Goal: Task Accomplishment & Management: Use online tool/utility

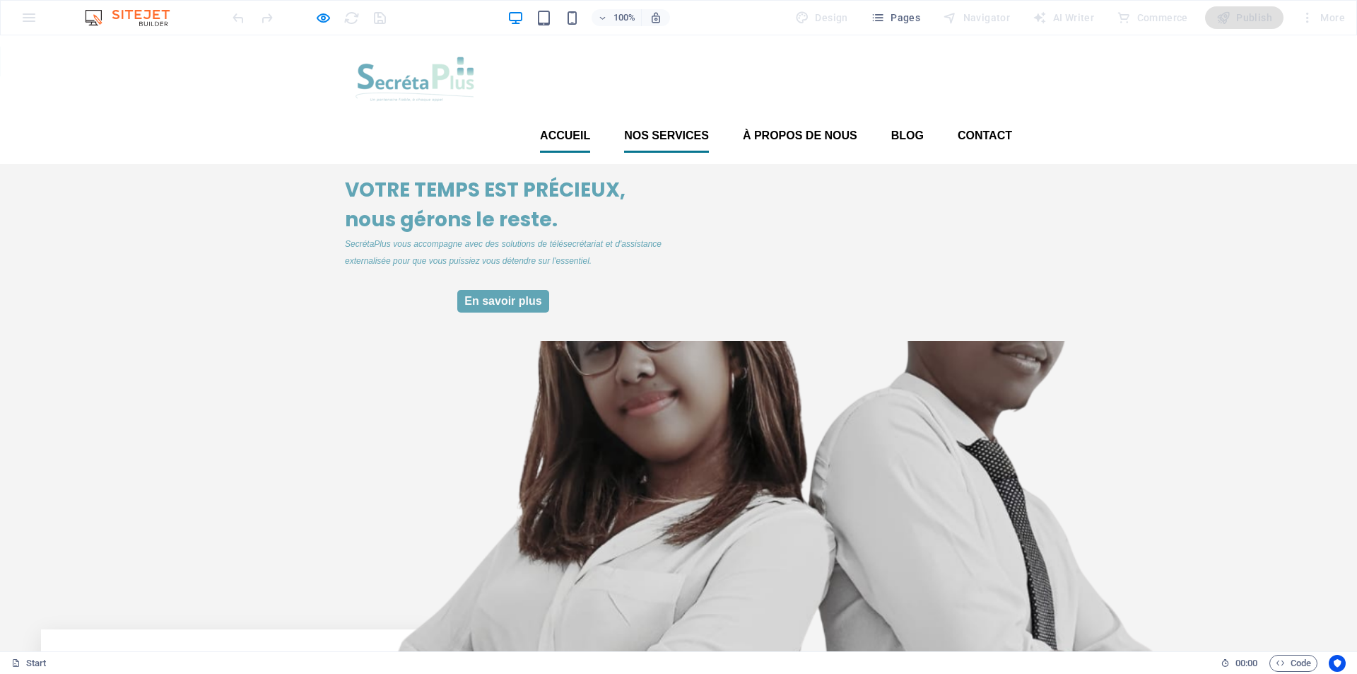
click at [656, 129] on font "Nos services" at bounding box center [666, 135] width 85 height 12
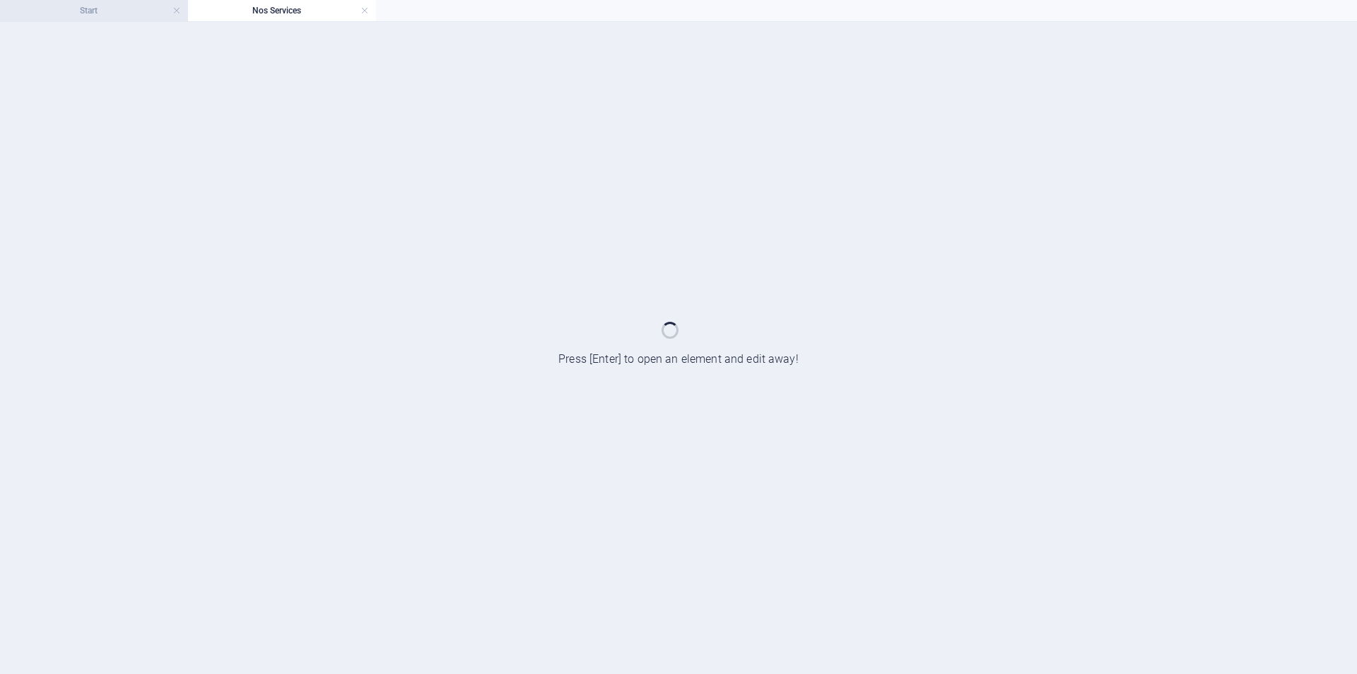
click at [126, 12] on h4 "Start" at bounding box center [94, 11] width 188 height 16
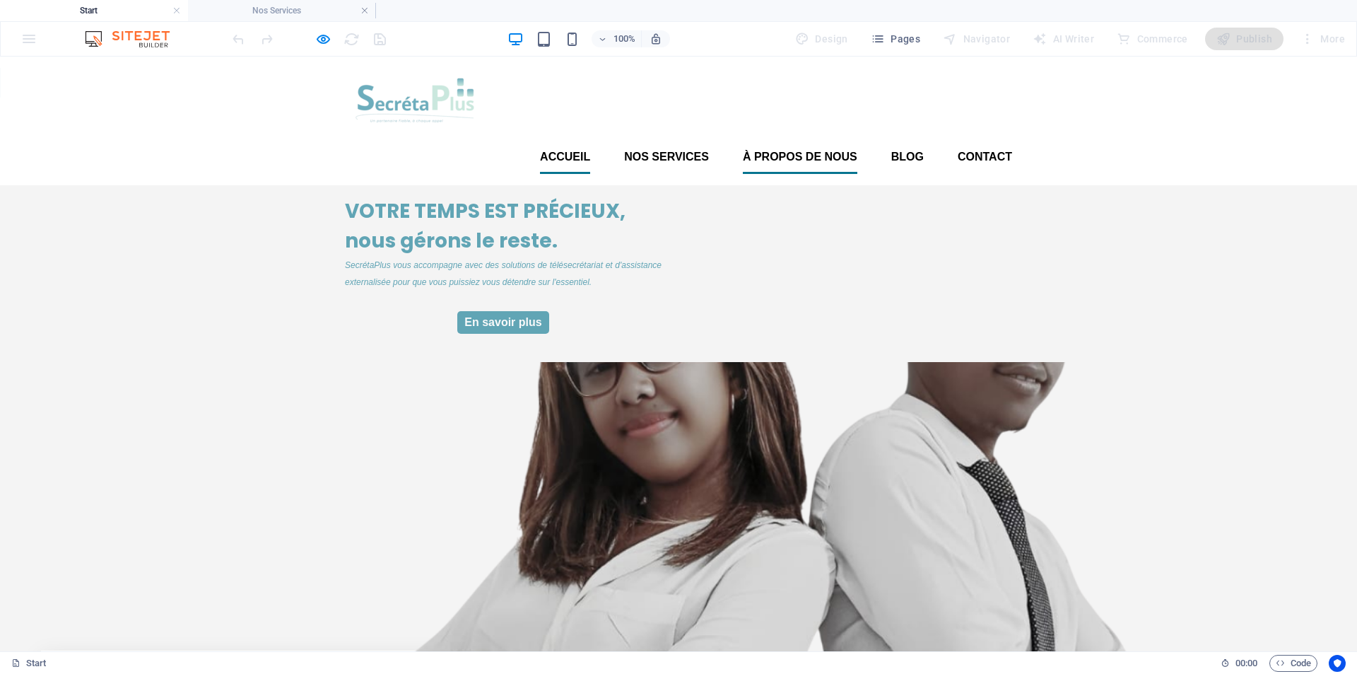
click at [799, 151] on font "À propos de nous" at bounding box center [800, 157] width 114 height 12
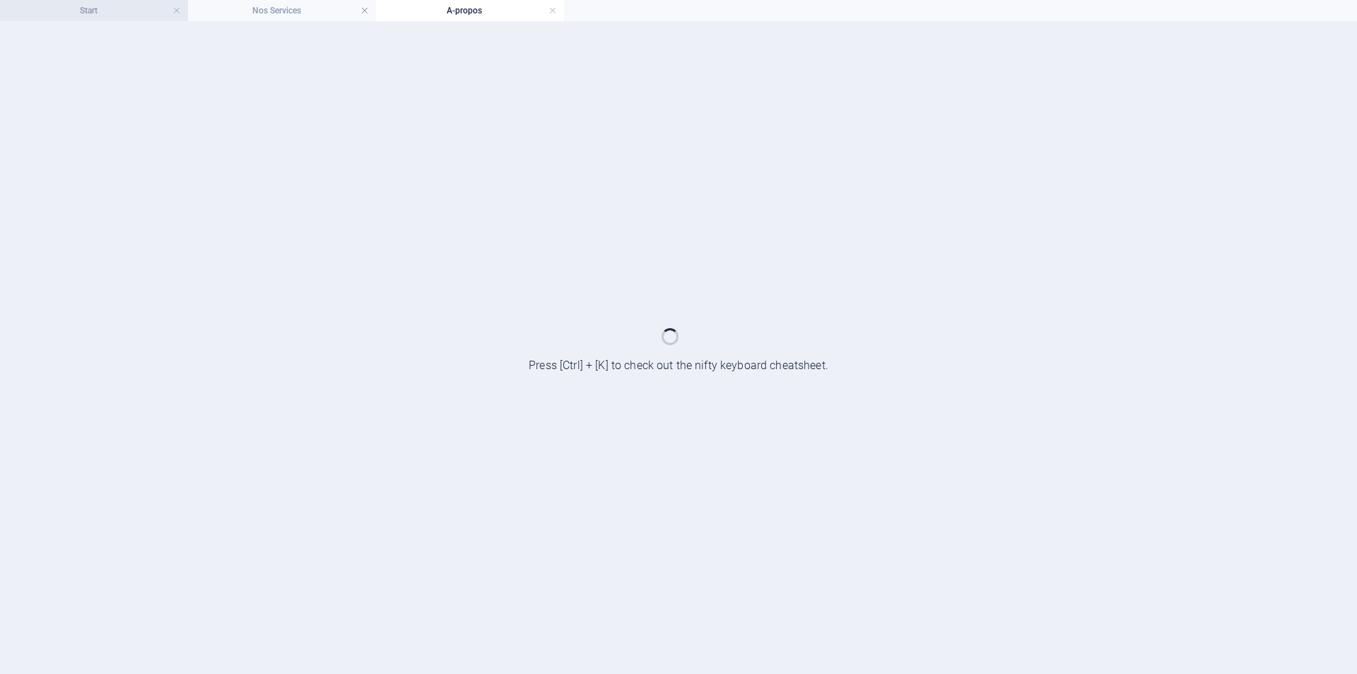
click at [121, 11] on h4 "Start" at bounding box center [94, 11] width 188 height 16
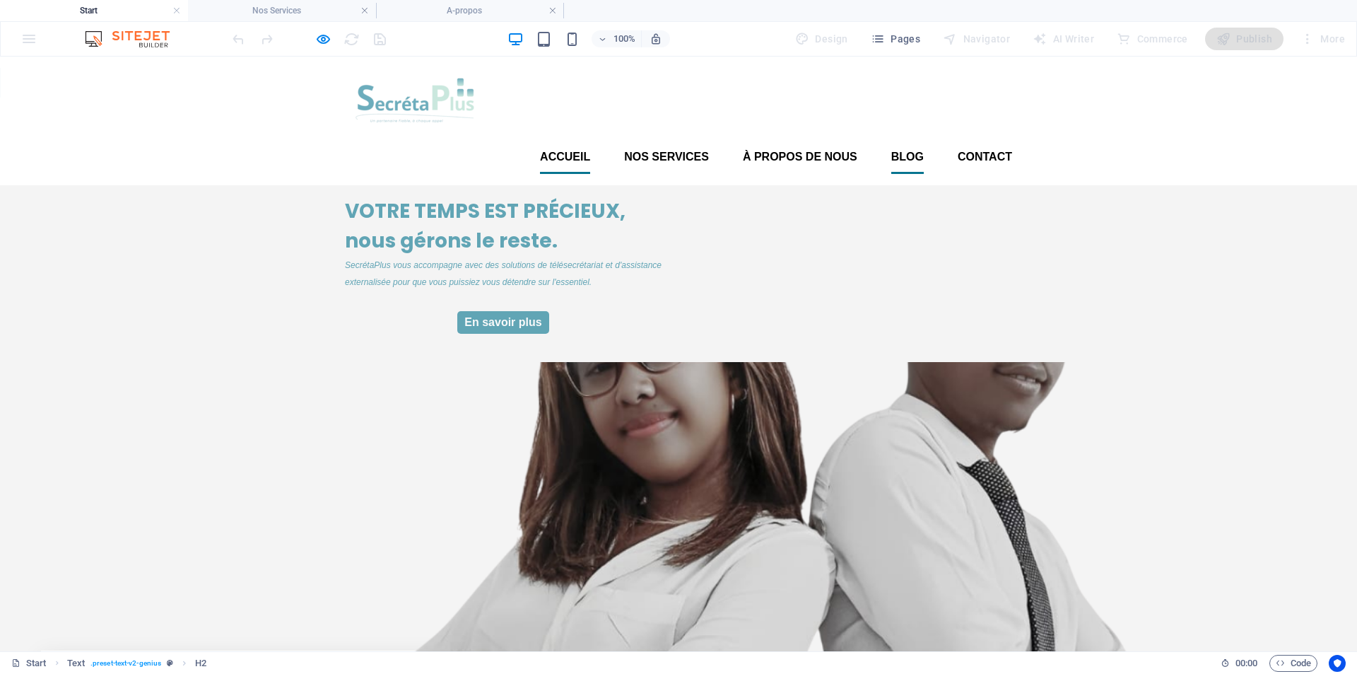
click at [904, 151] on font "Blog" at bounding box center [907, 157] width 33 height 12
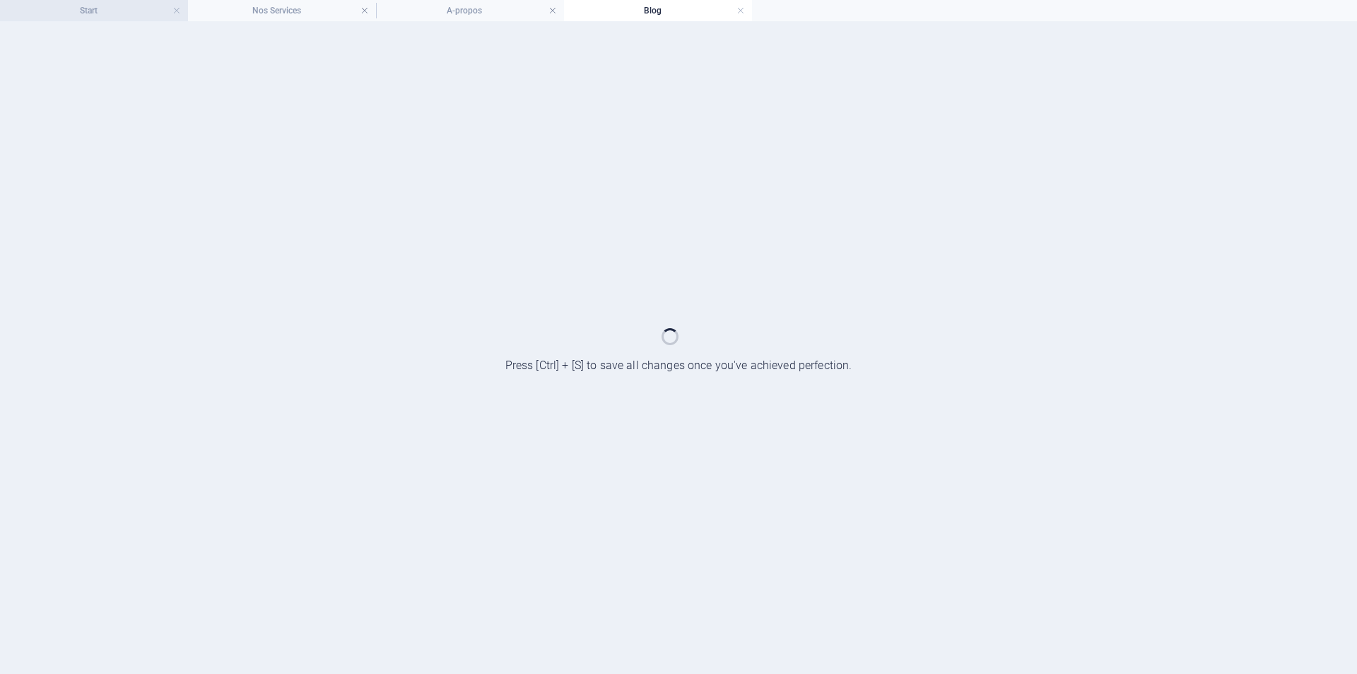
click at [112, 7] on h4 "Start" at bounding box center [94, 11] width 188 height 16
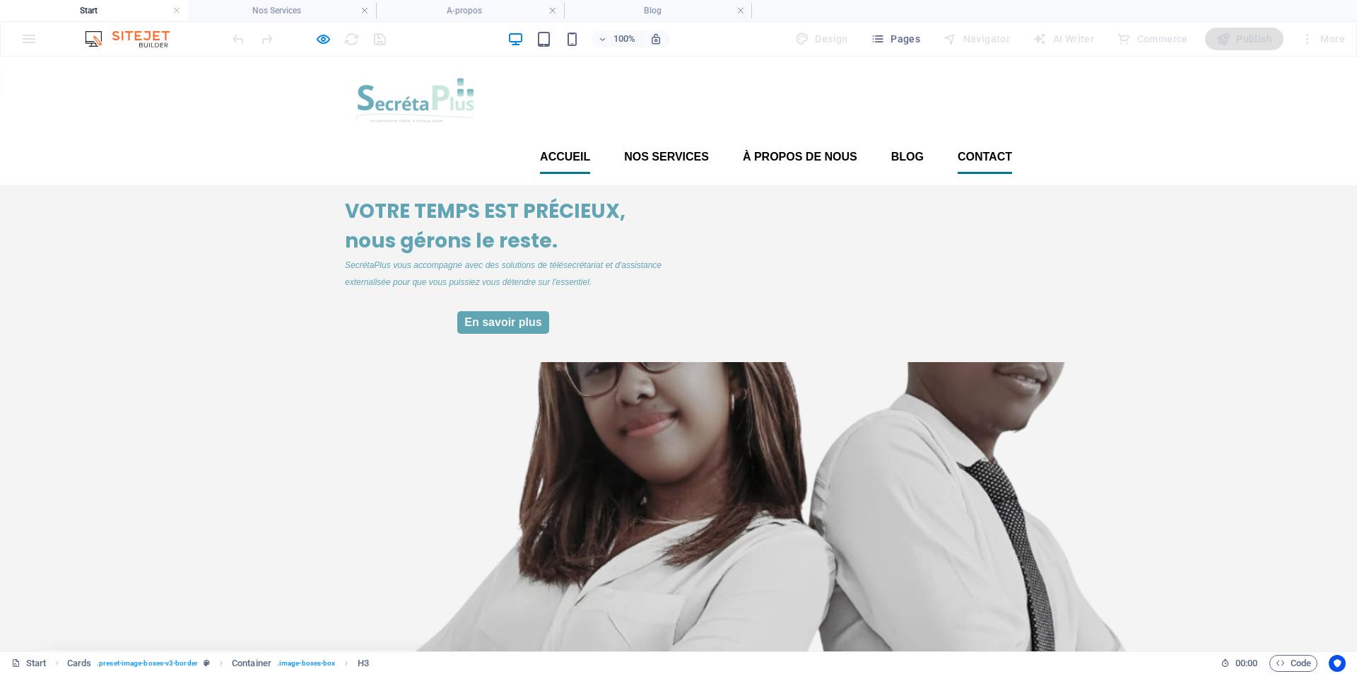
click at [982, 151] on font "Contact" at bounding box center [985, 157] width 54 height 12
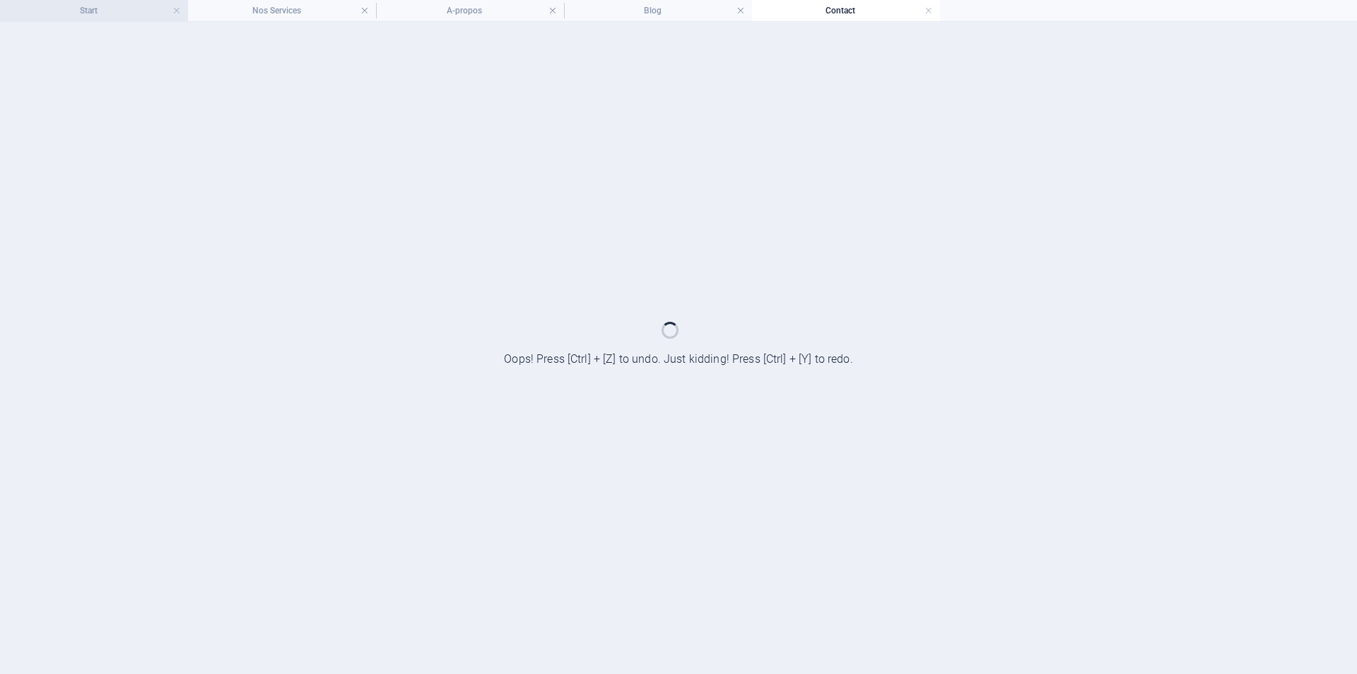
click at [79, 5] on h4 "Start" at bounding box center [94, 11] width 188 height 16
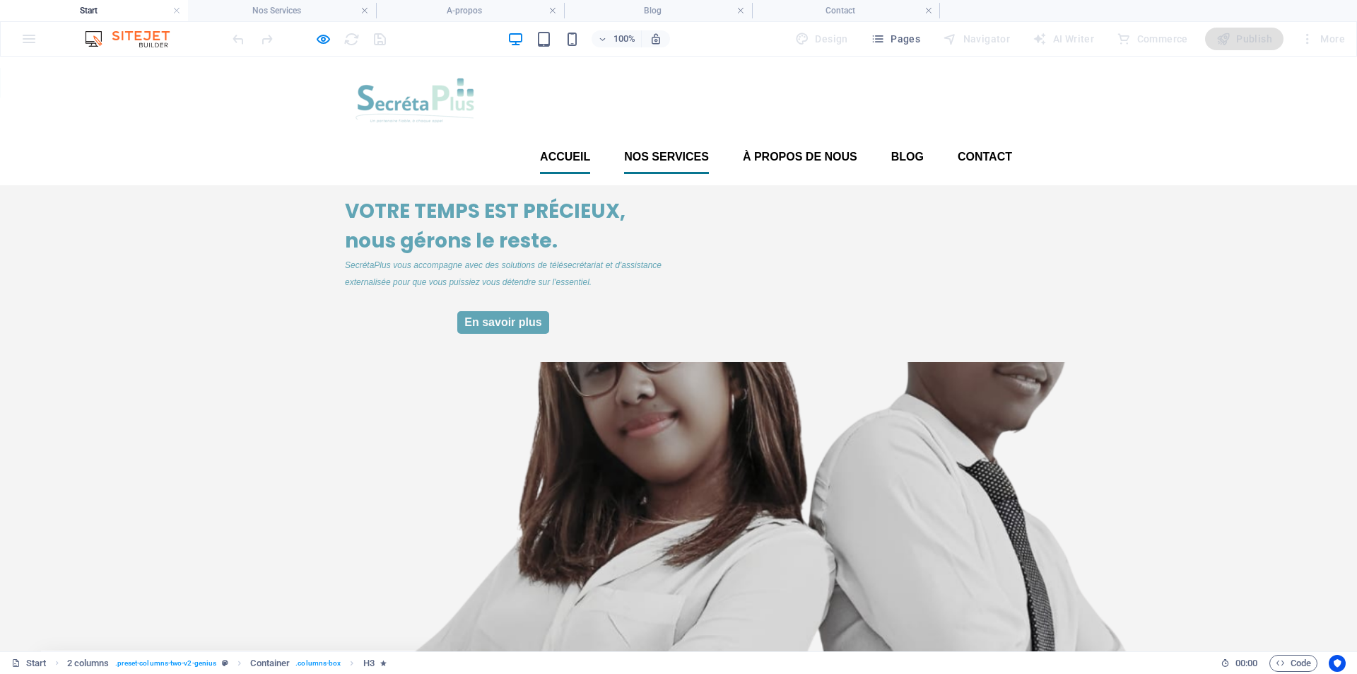
click at [676, 151] on font "Nos services" at bounding box center [666, 157] width 85 height 12
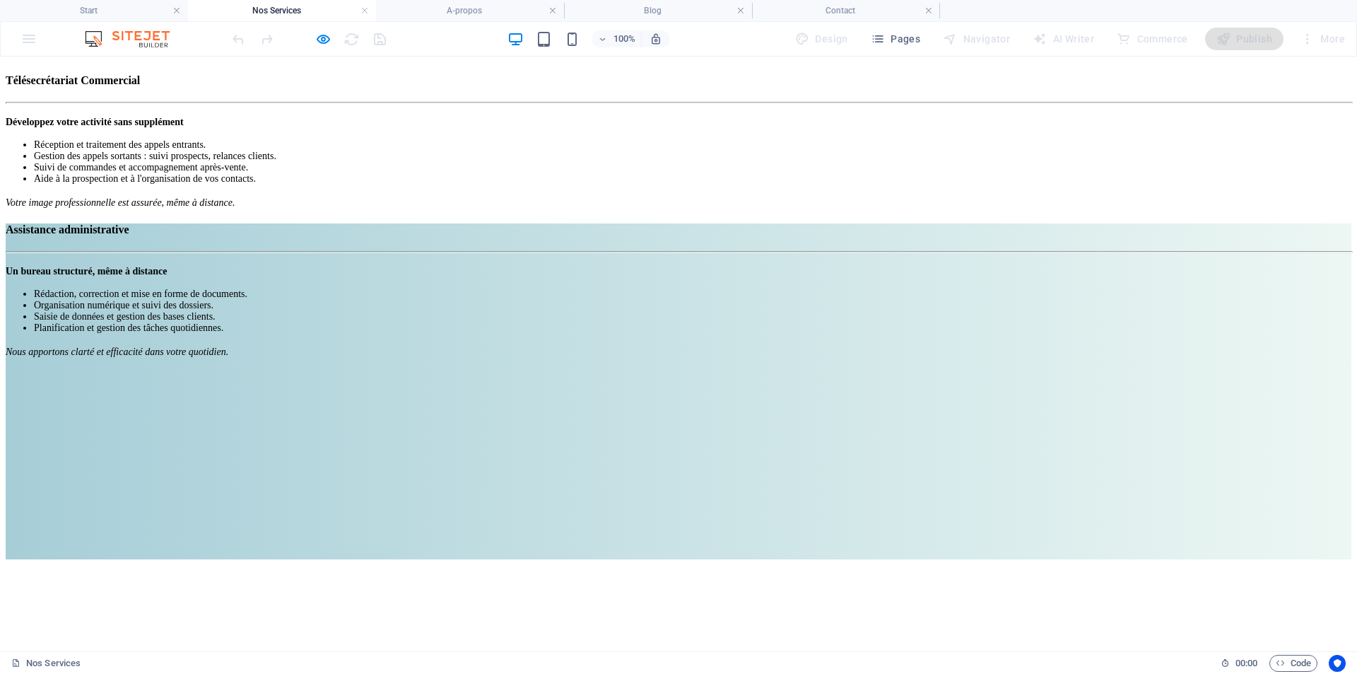
scroll to position [924, 0]
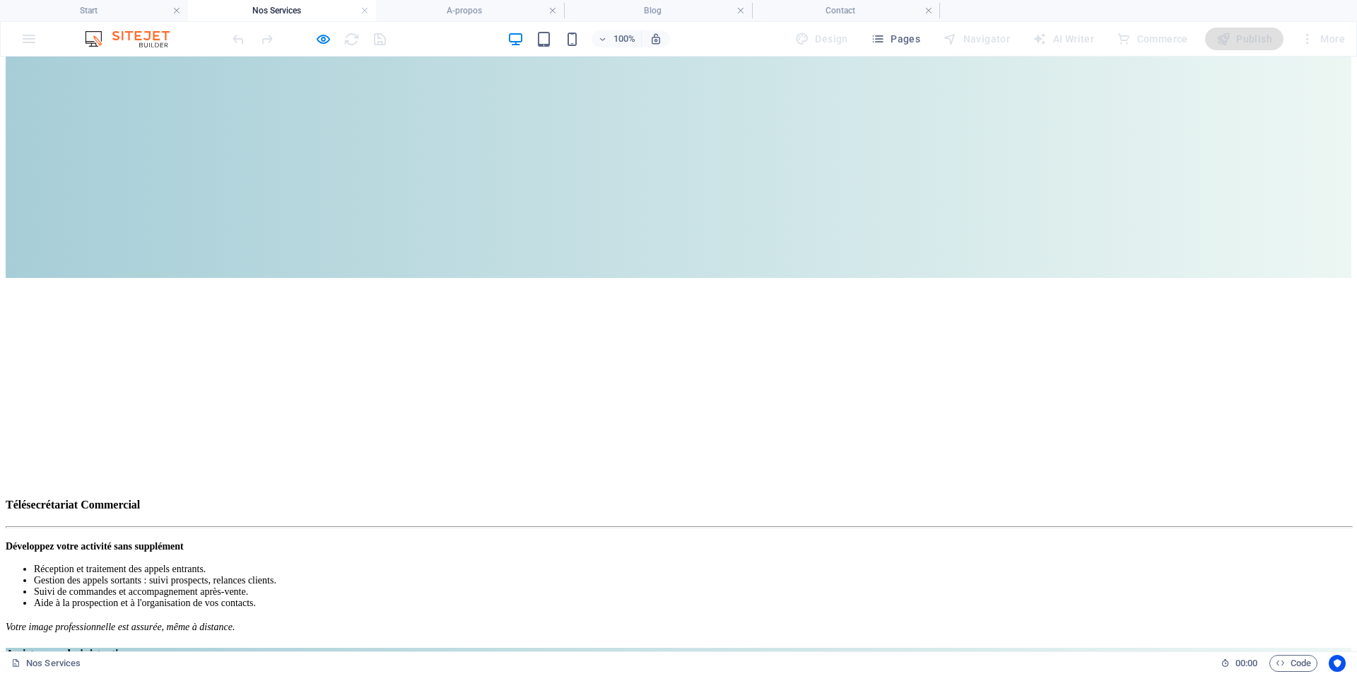
click at [470, 14] on h4 "A-propos" at bounding box center [470, 11] width 188 height 16
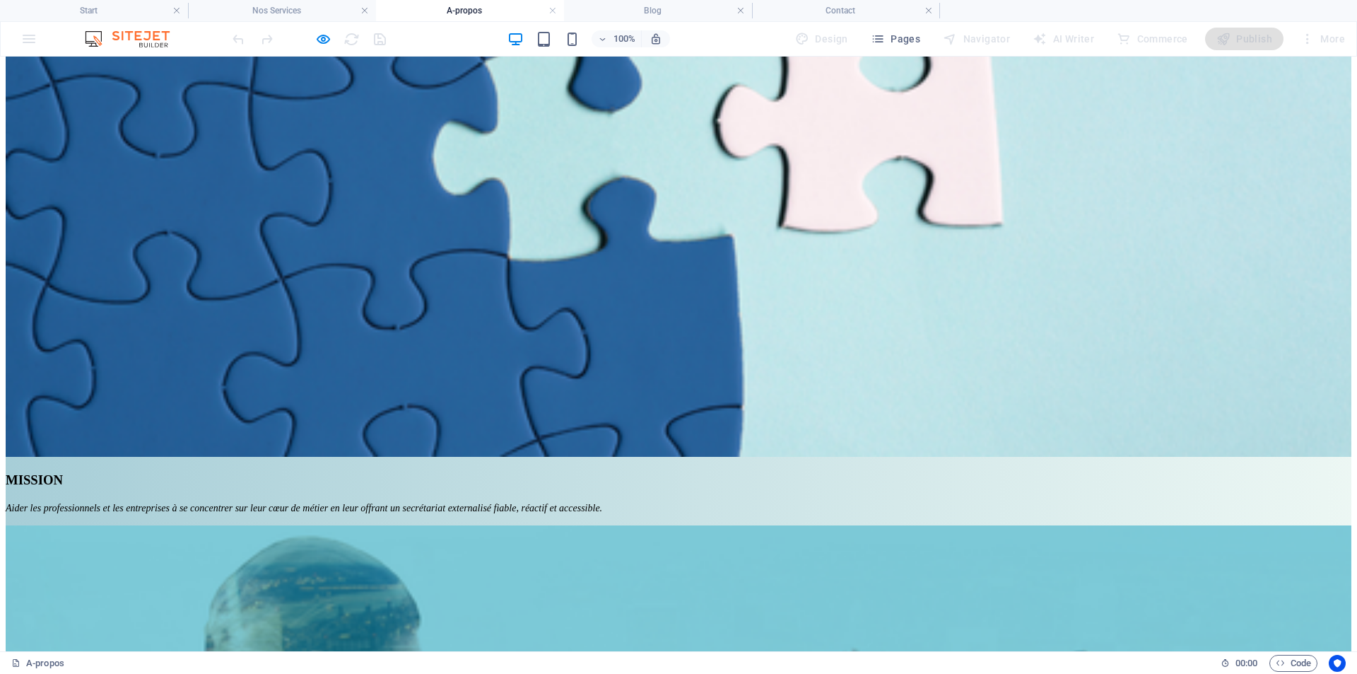
scroll to position [1206, 0]
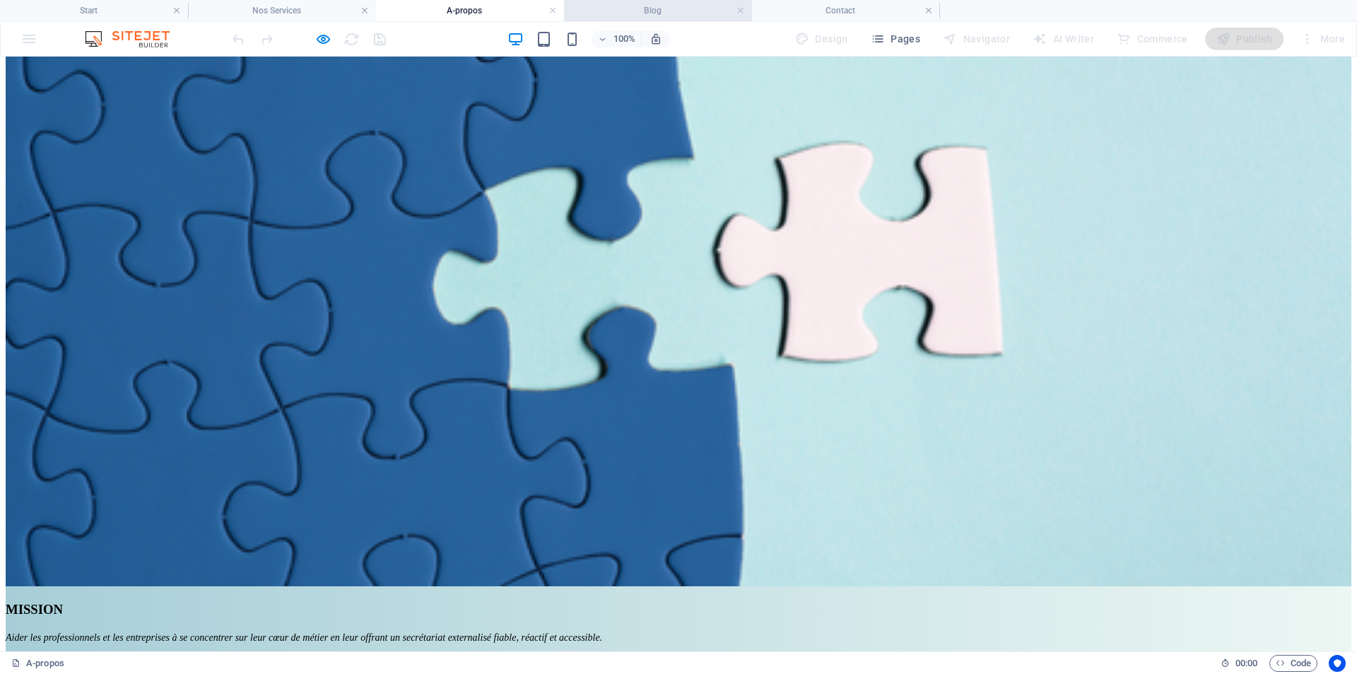
click at [678, 13] on h4 "Blog" at bounding box center [658, 11] width 188 height 16
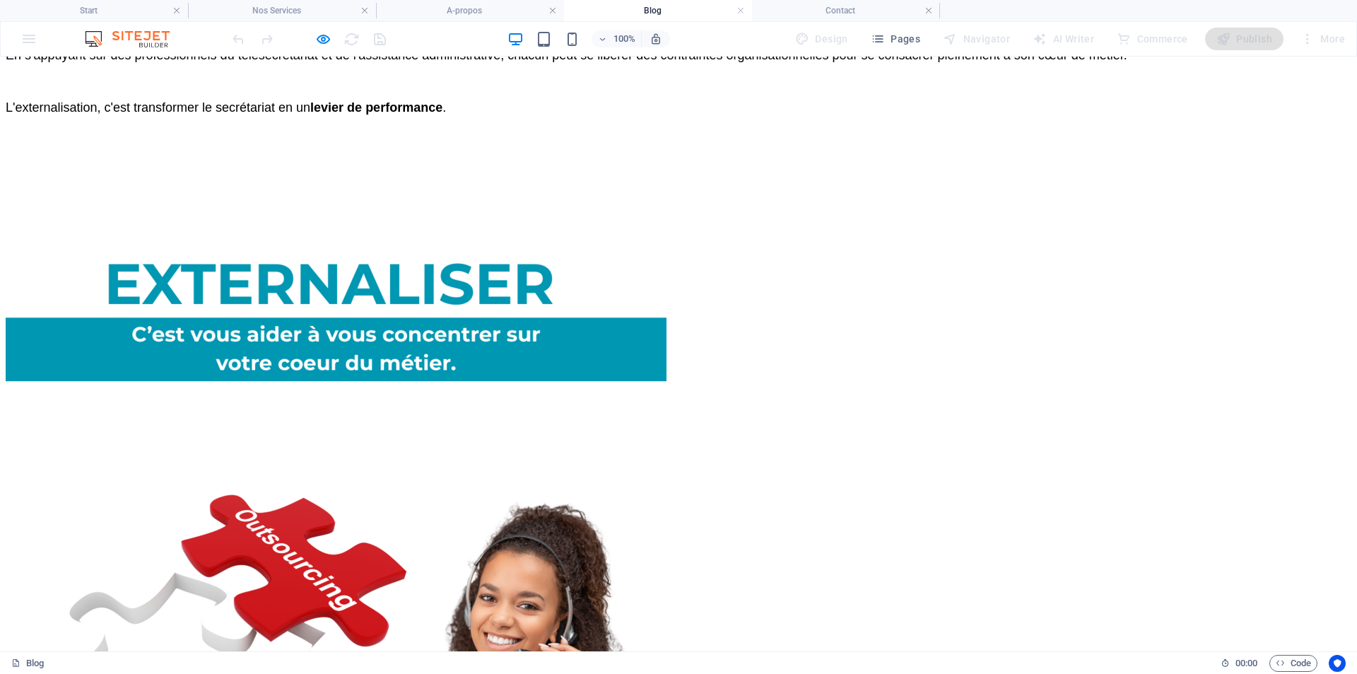
scroll to position [2540, 0]
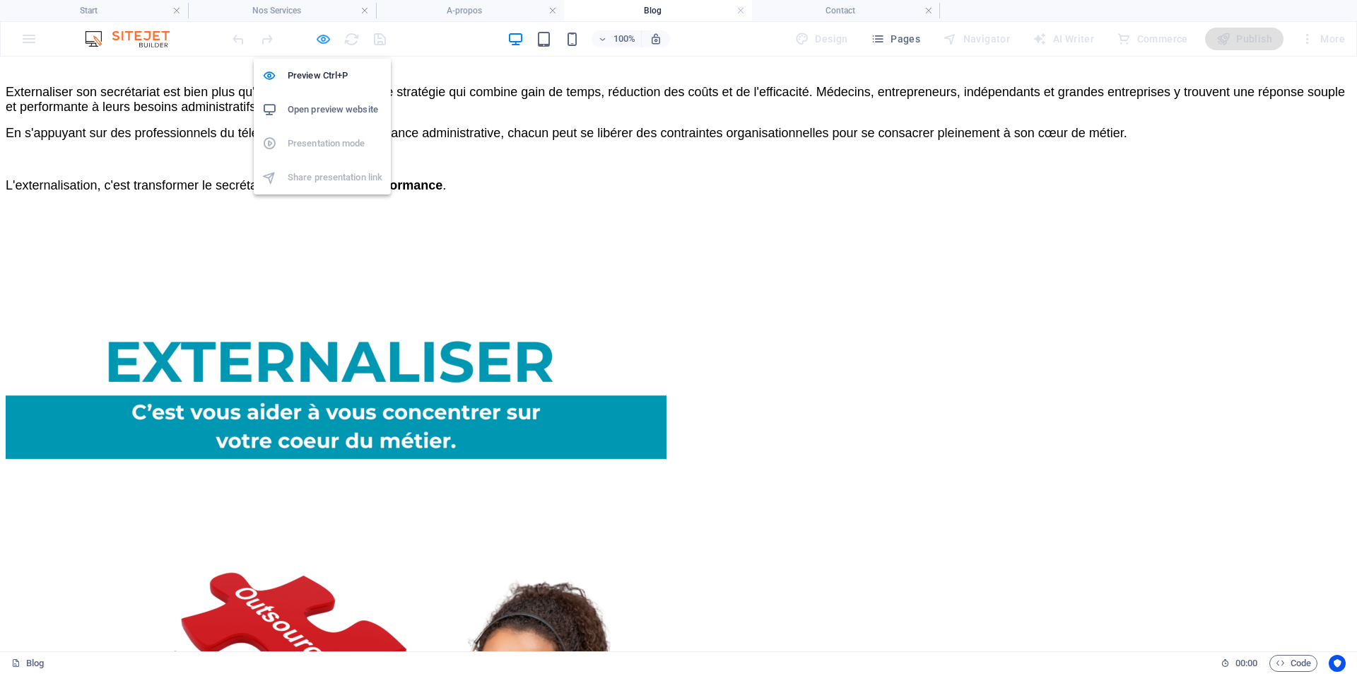
click at [321, 43] on icon "button" at bounding box center [323, 39] width 16 height 16
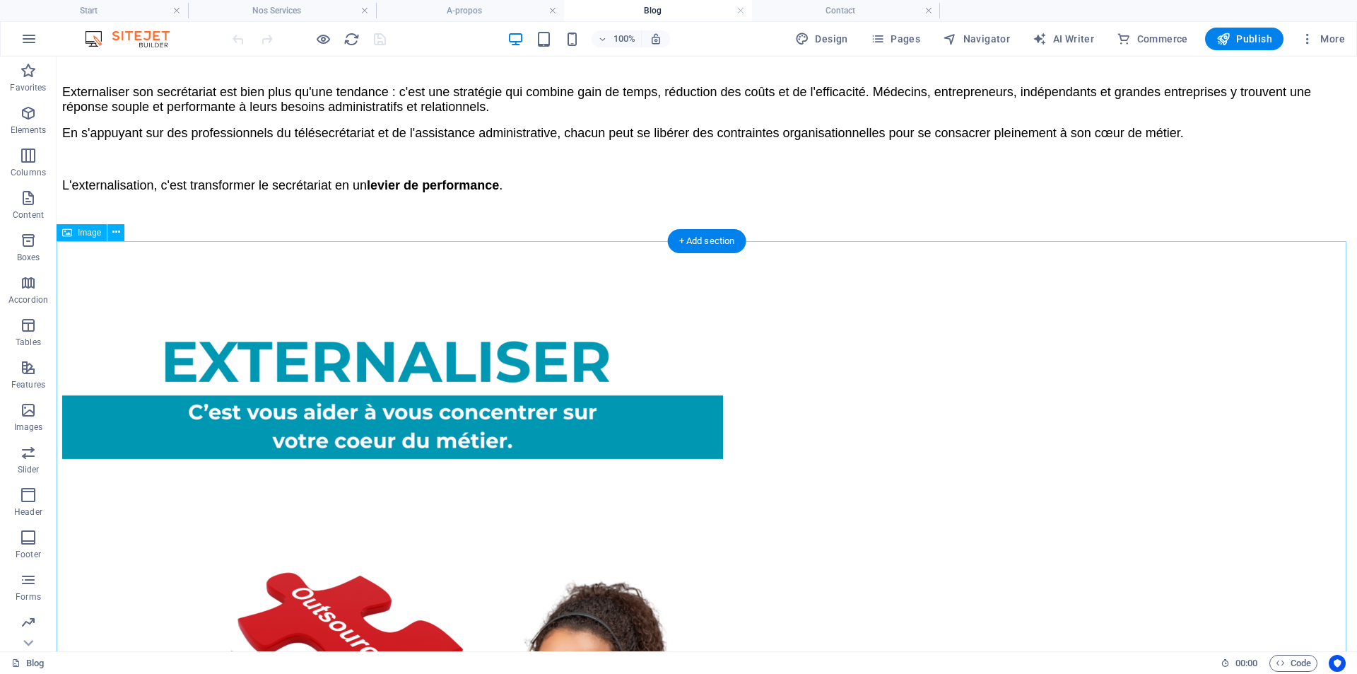
click at [615, 452] on figure at bounding box center [706, 536] width 1289 height 664
select select "px"
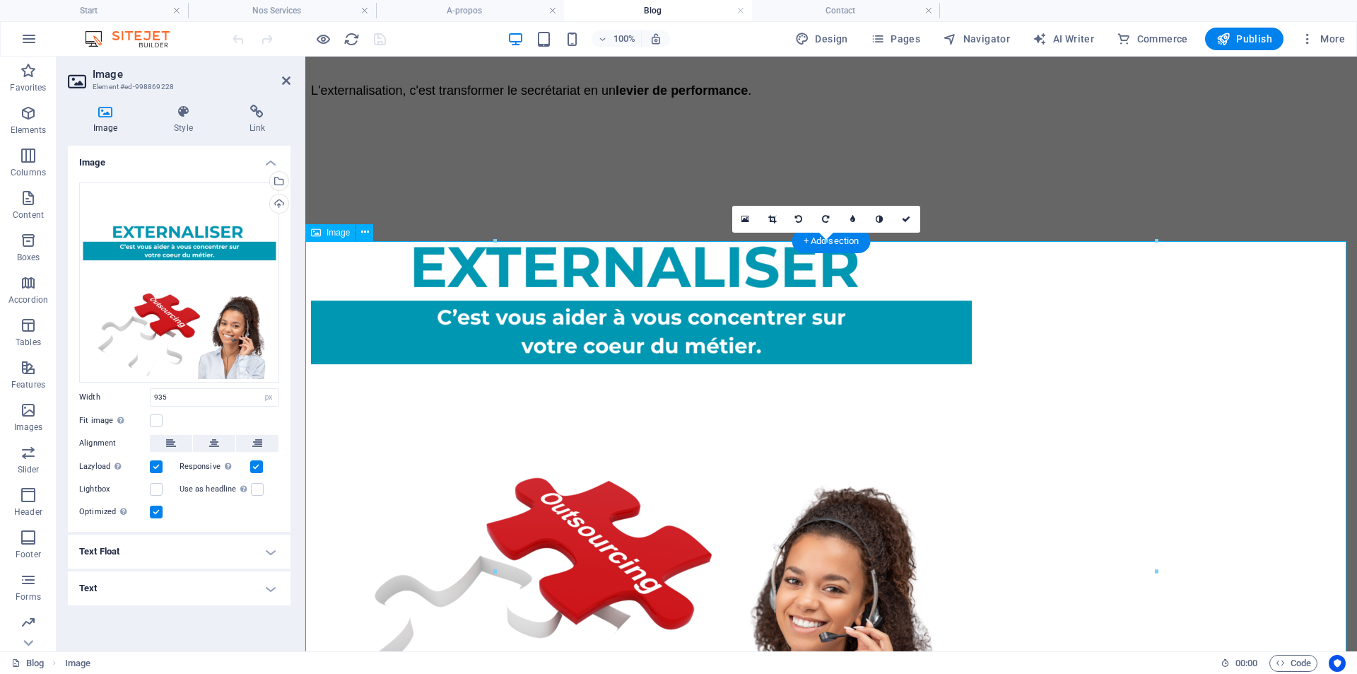
scroll to position [2388, 0]
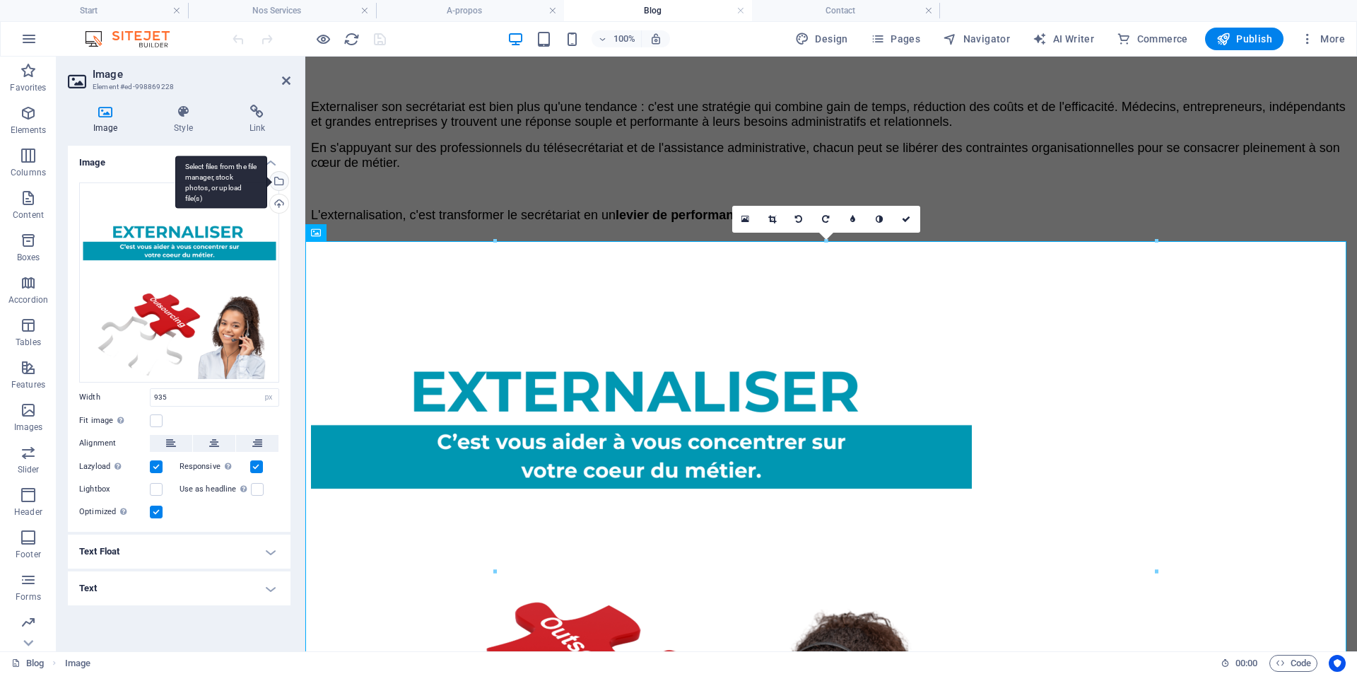
click at [281, 182] on div "Select files from the file manager, stock photos, or upload file(s)" at bounding box center [277, 182] width 21 height 21
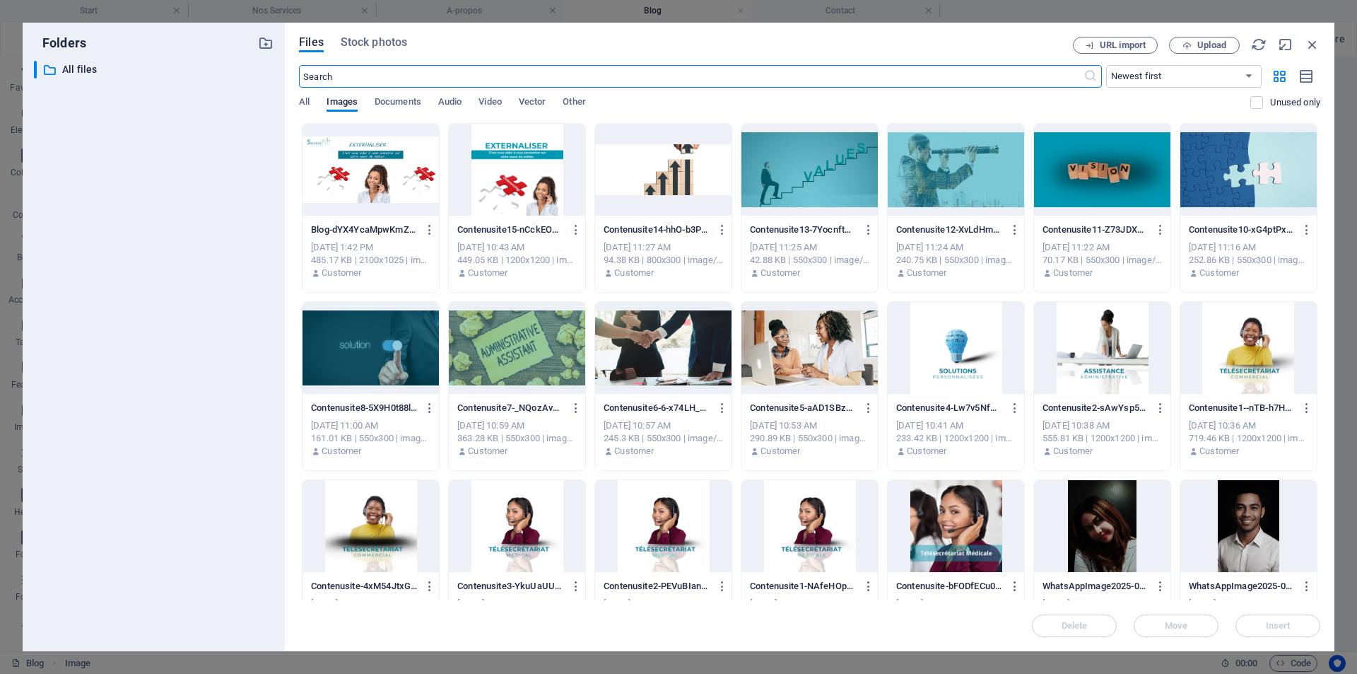
scroll to position [2214, 0]
click at [376, 180] on div at bounding box center [371, 170] width 136 height 92
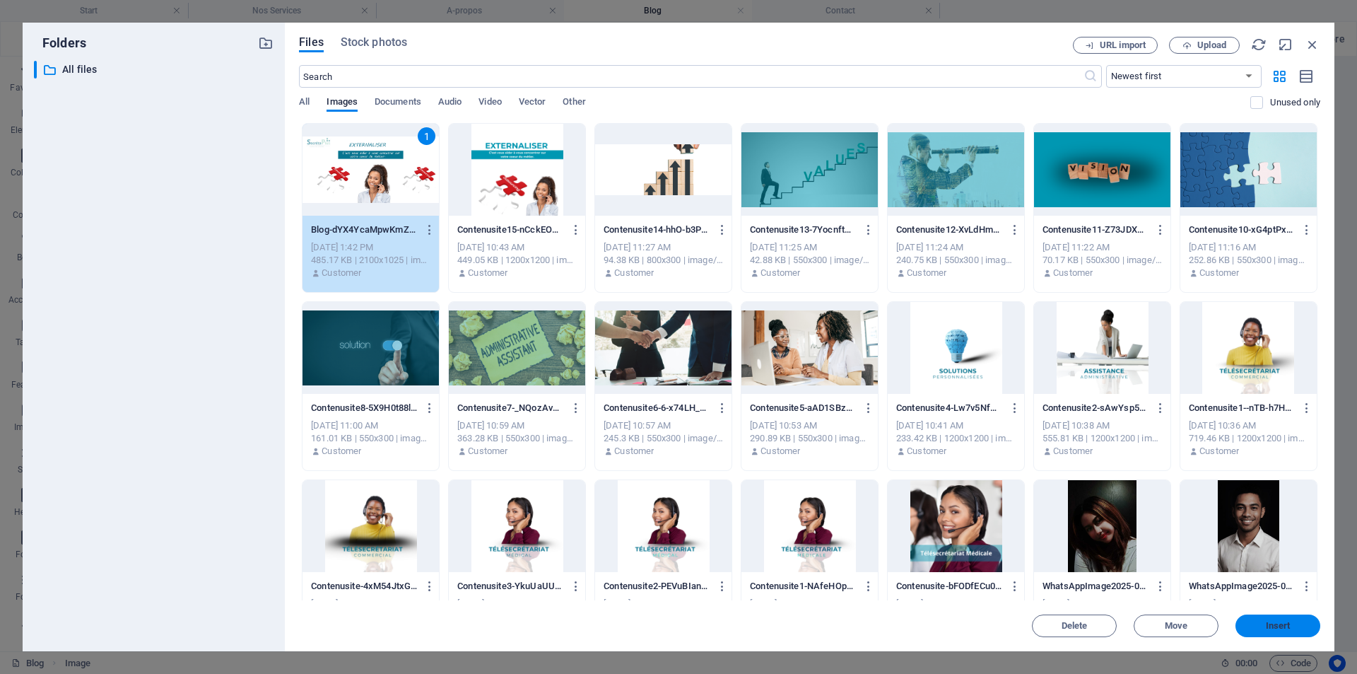
click at [1272, 626] on span "Insert" at bounding box center [1278, 625] width 25 height 8
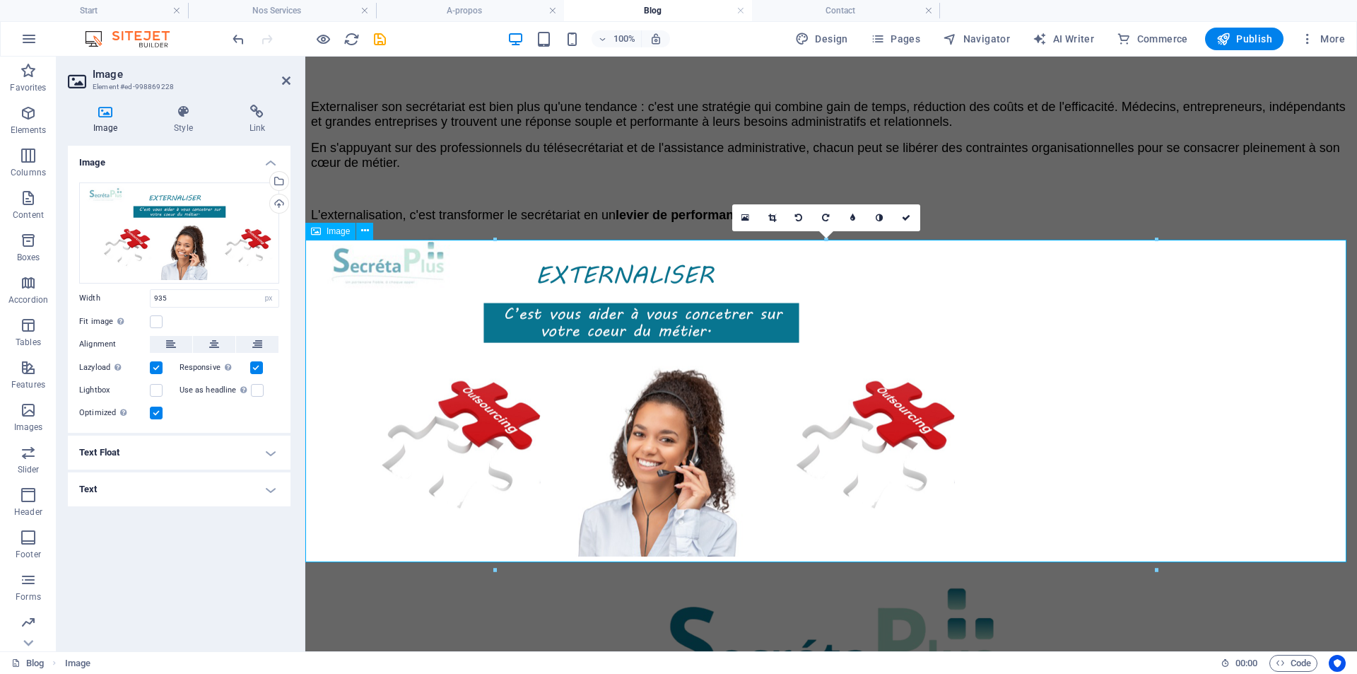
scroll to position [2458, 0]
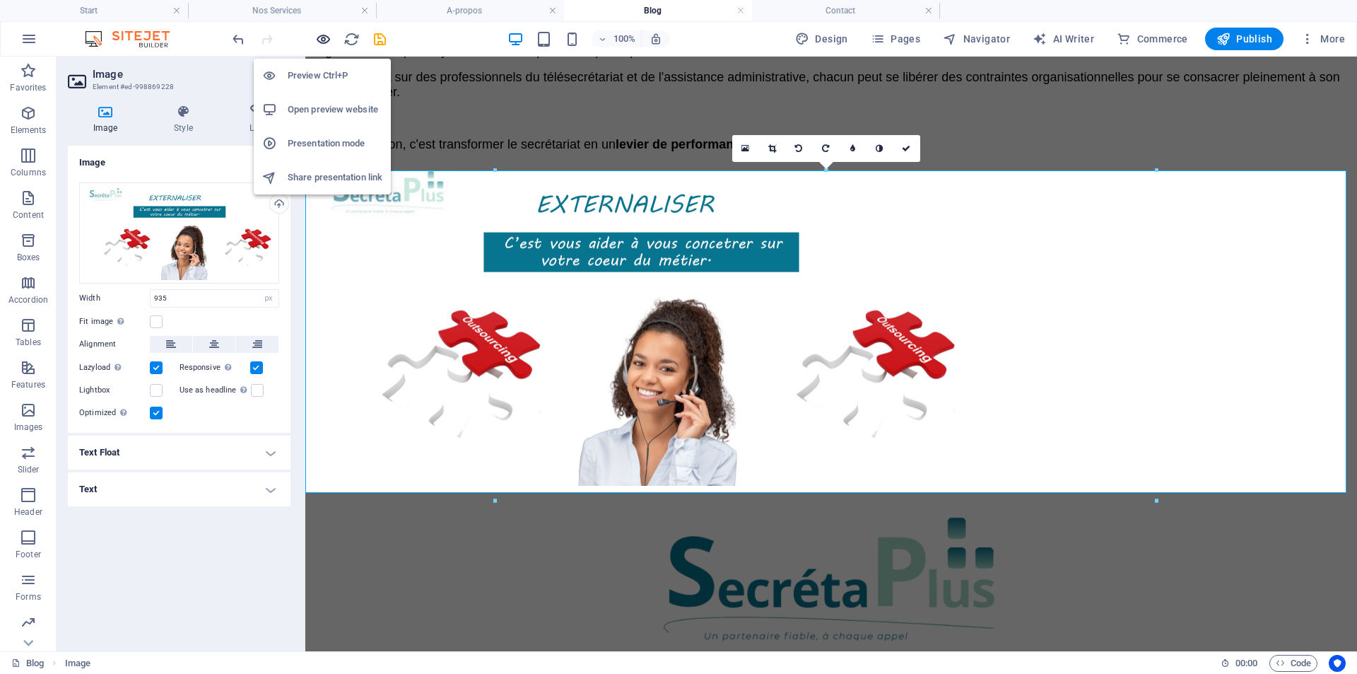
click at [324, 35] on icon "button" at bounding box center [323, 39] width 16 height 16
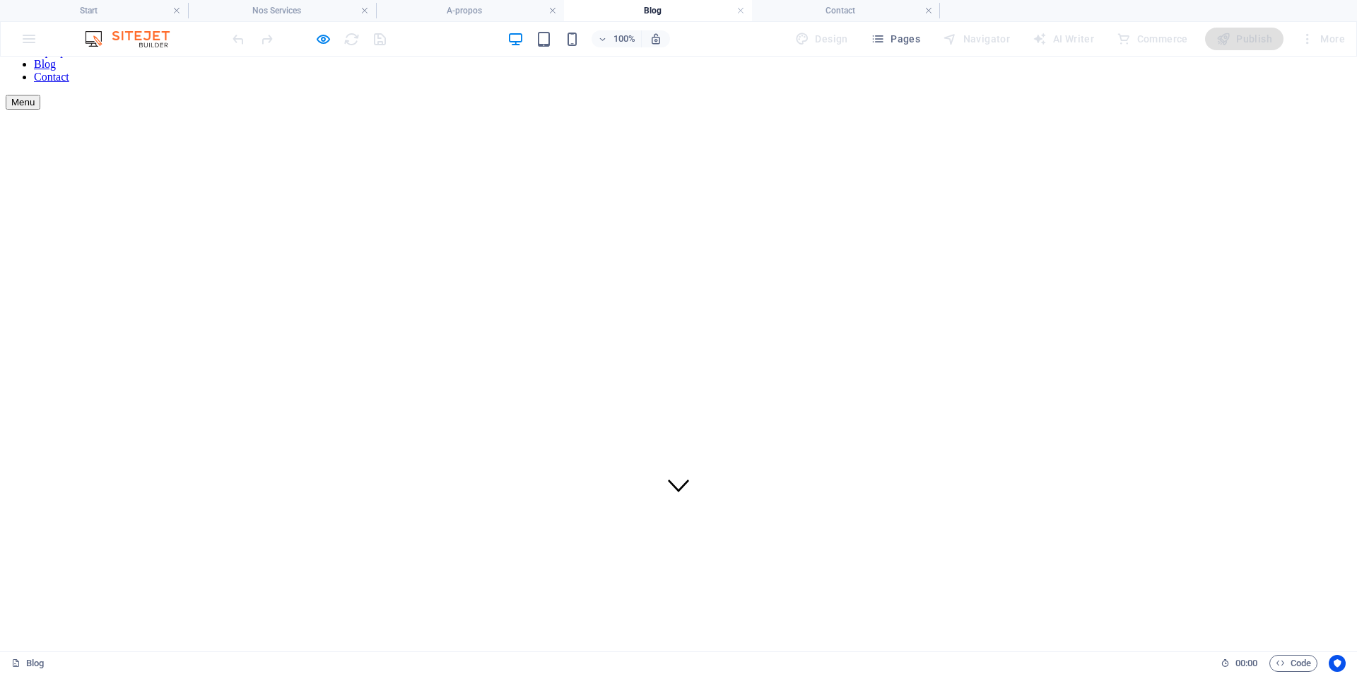
scroll to position [0, 0]
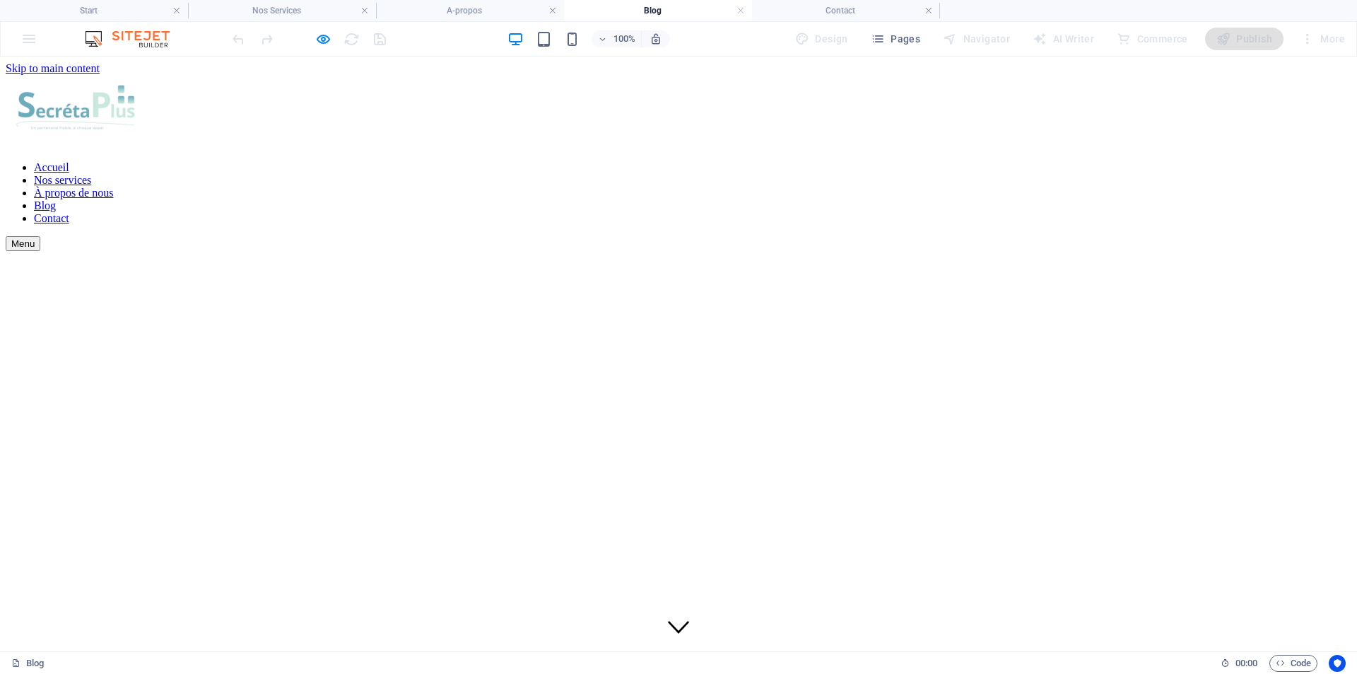
click at [113, 187] on font "À propos de nous" at bounding box center [73, 193] width 79 height 12
click at [106, 182] on font "Nos services" at bounding box center [70, 190] width 72 height 16
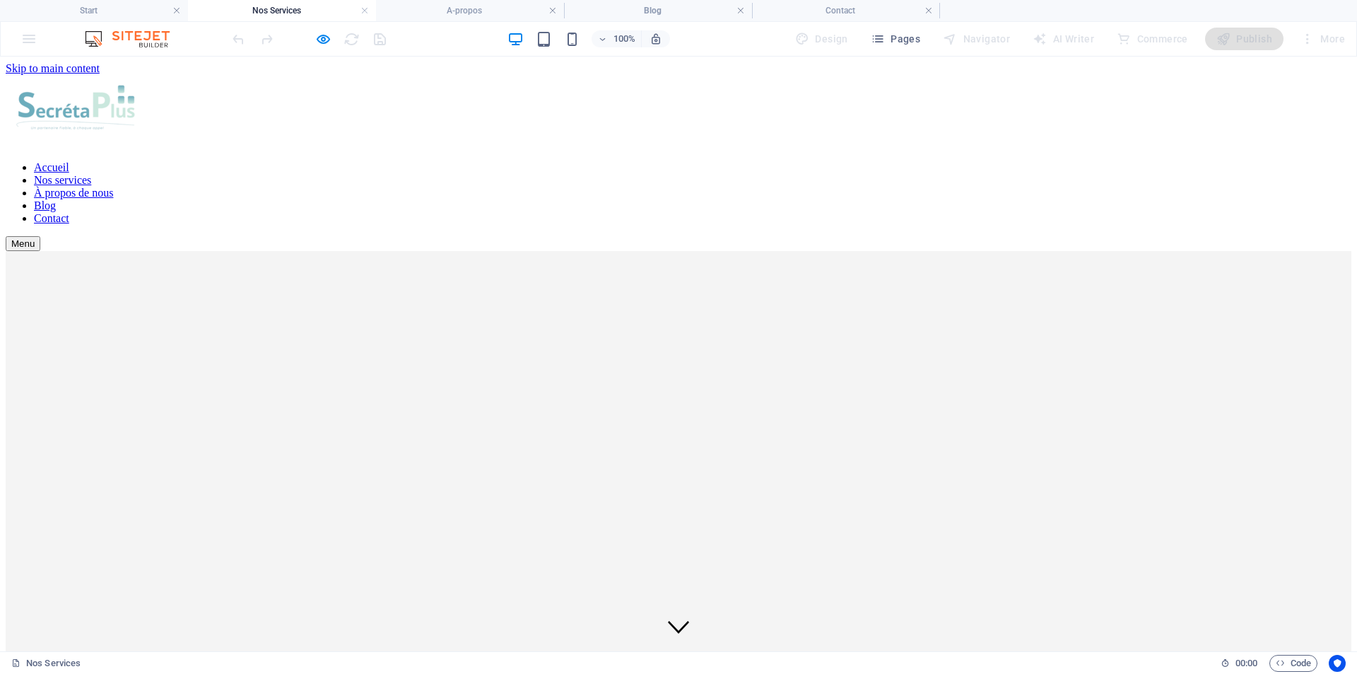
click at [69, 161] on font "Accueil" at bounding box center [51, 167] width 35 height 12
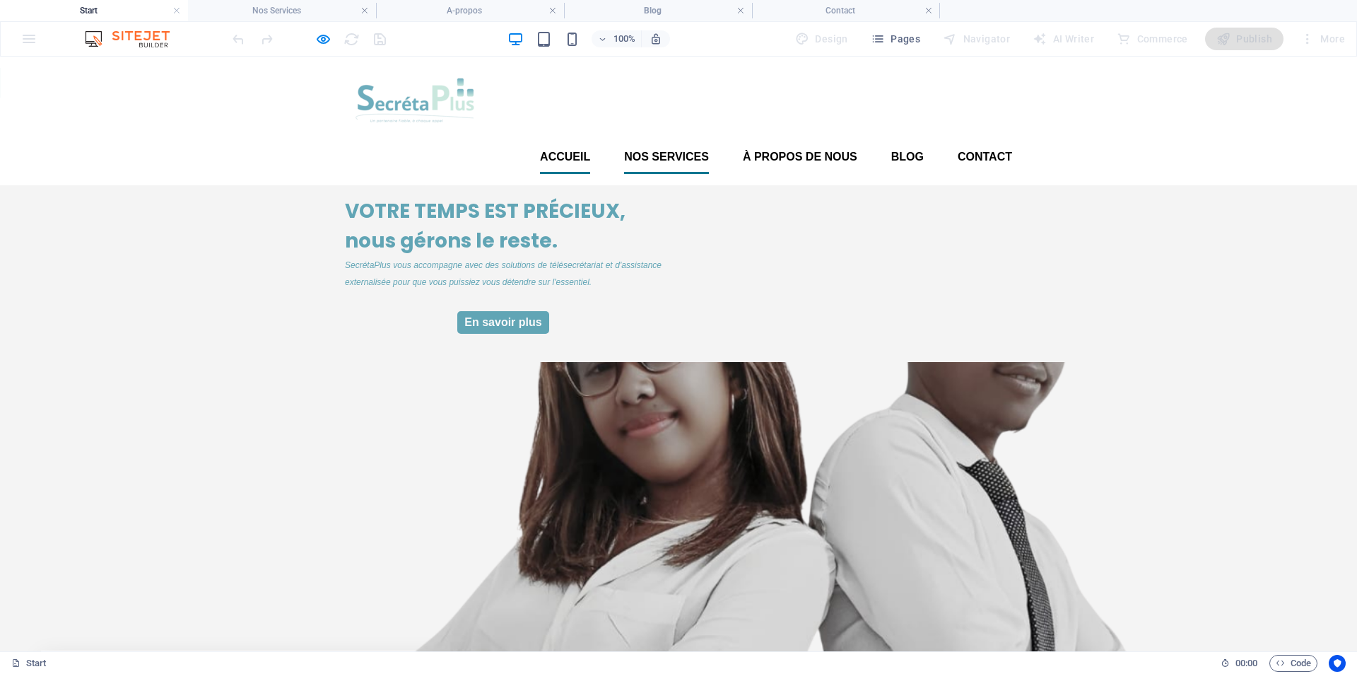
click at [657, 151] on font "Nos services" at bounding box center [666, 157] width 85 height 12
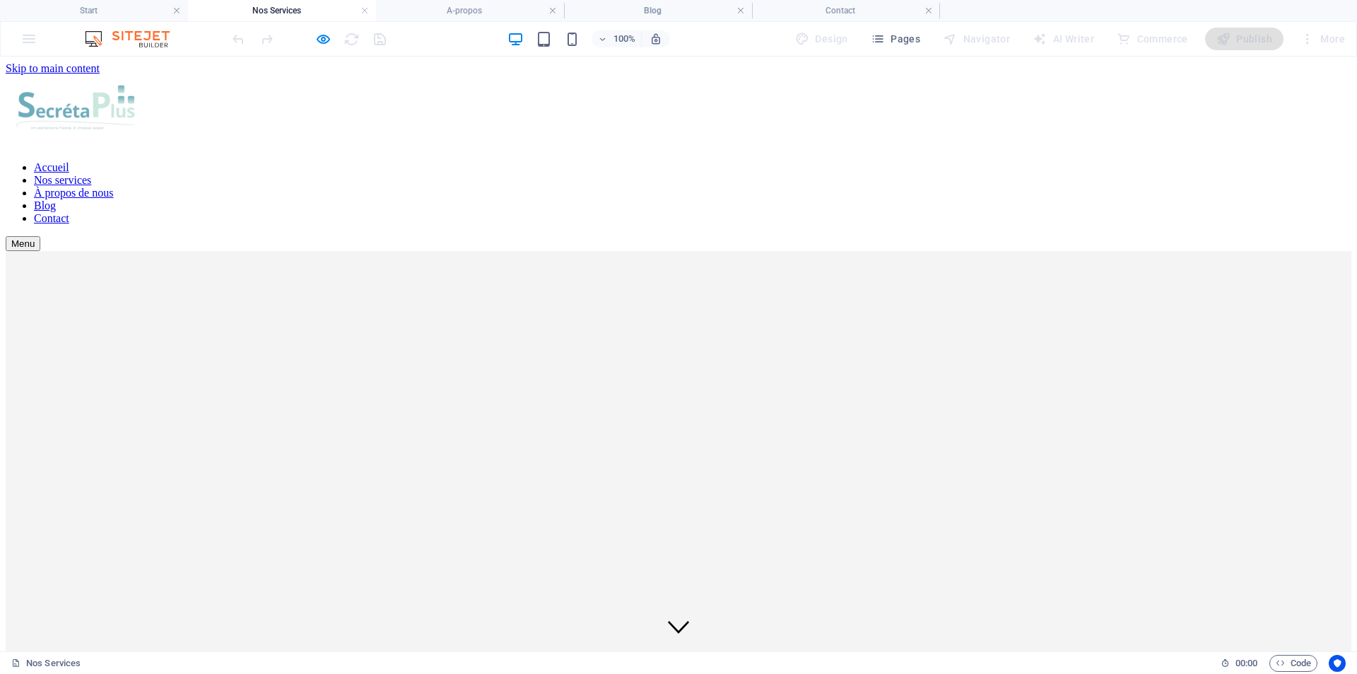
click at [113, 187] on font "À propos de nous" at bounding box center [73, 193] width 79 height 12
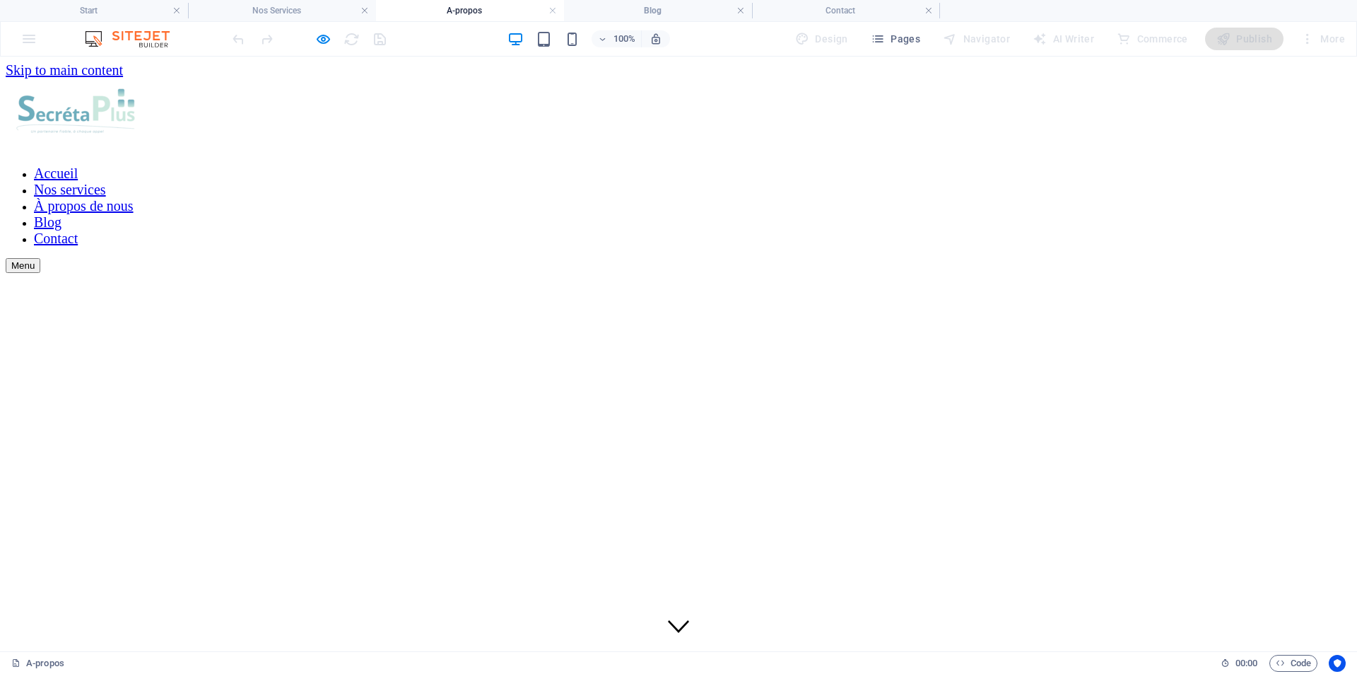
click at [78, 230] on font "Contact" at bounding box center [56, 238] width 44 height 16
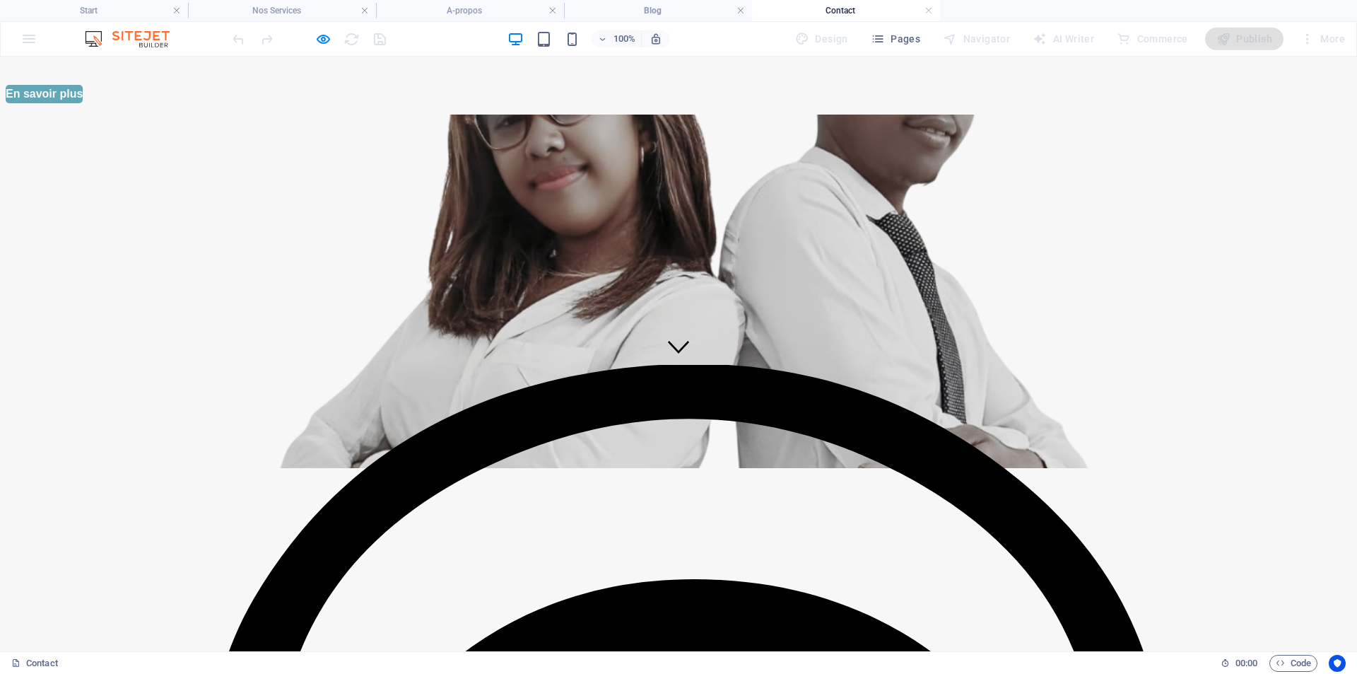
scroll to position [141, 0]
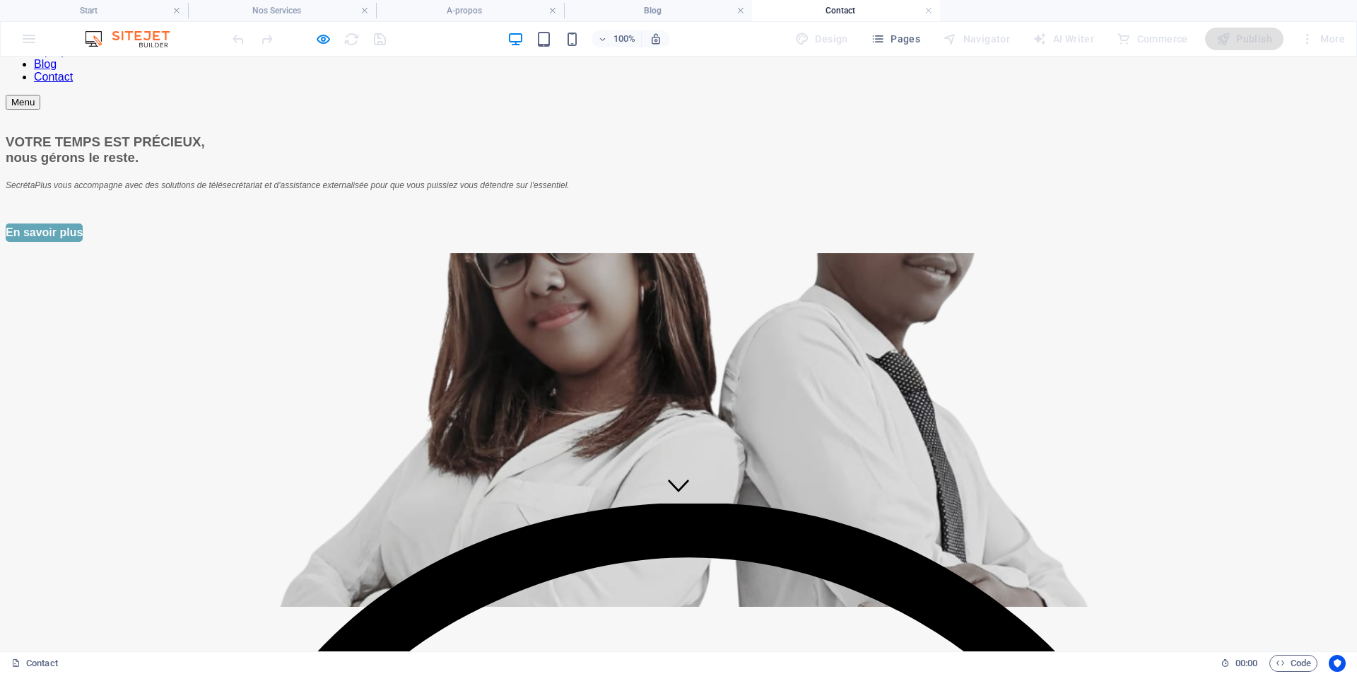
click at [57, 70] on font "Blog" at bounding box center [45, 64] width 23 height 12
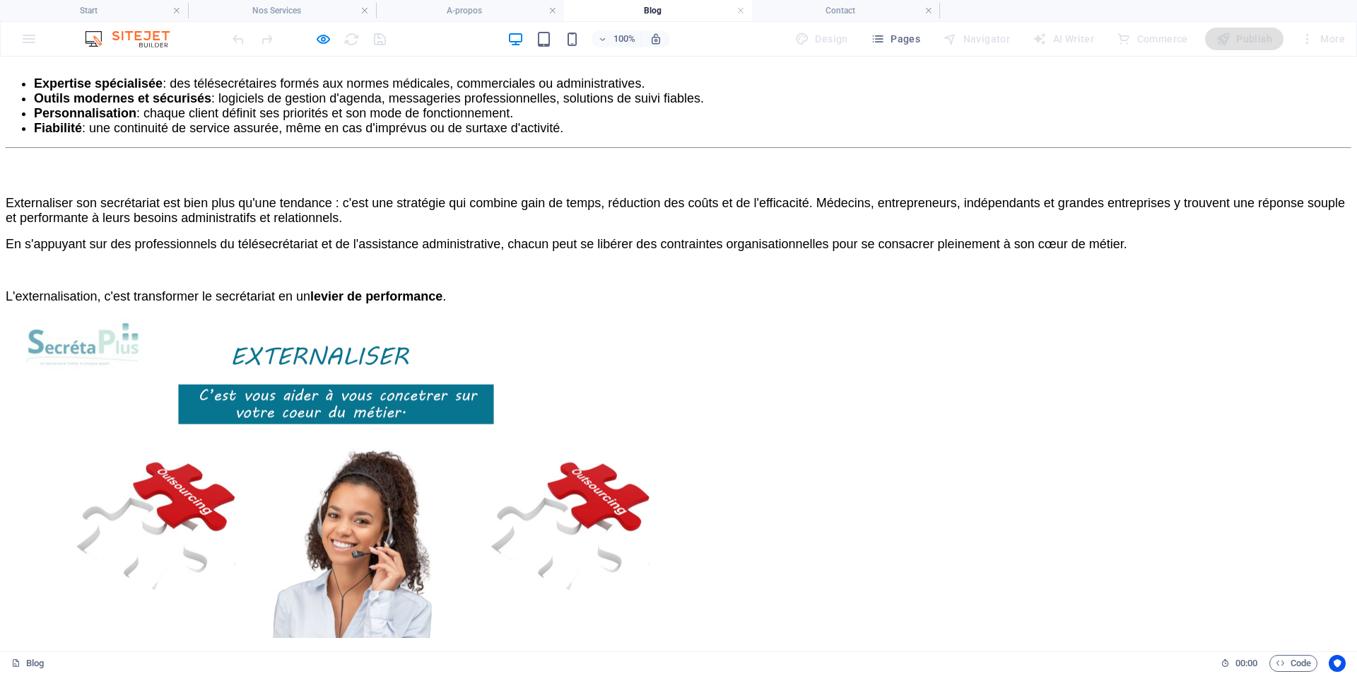
scroll to position [2403, 0]
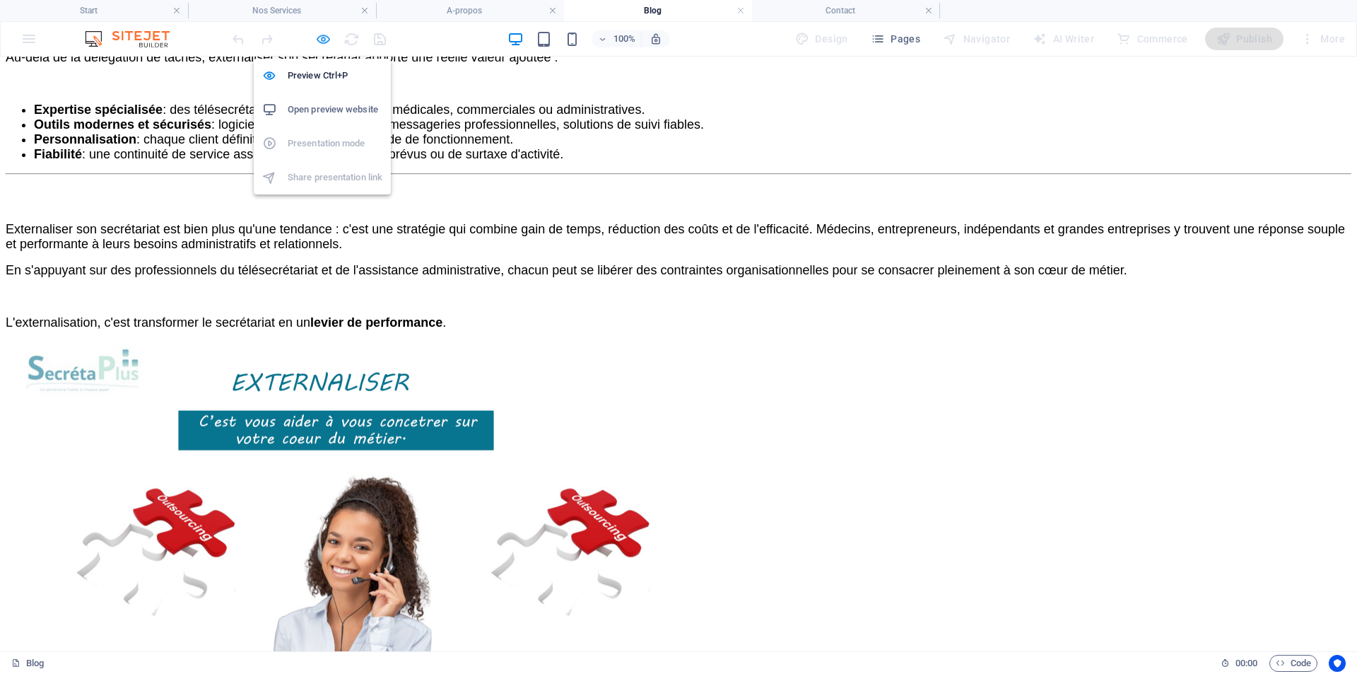
click at [319, 40] on icon "button" at bounding box center [323, 39] width 16 height 16
select select "px"
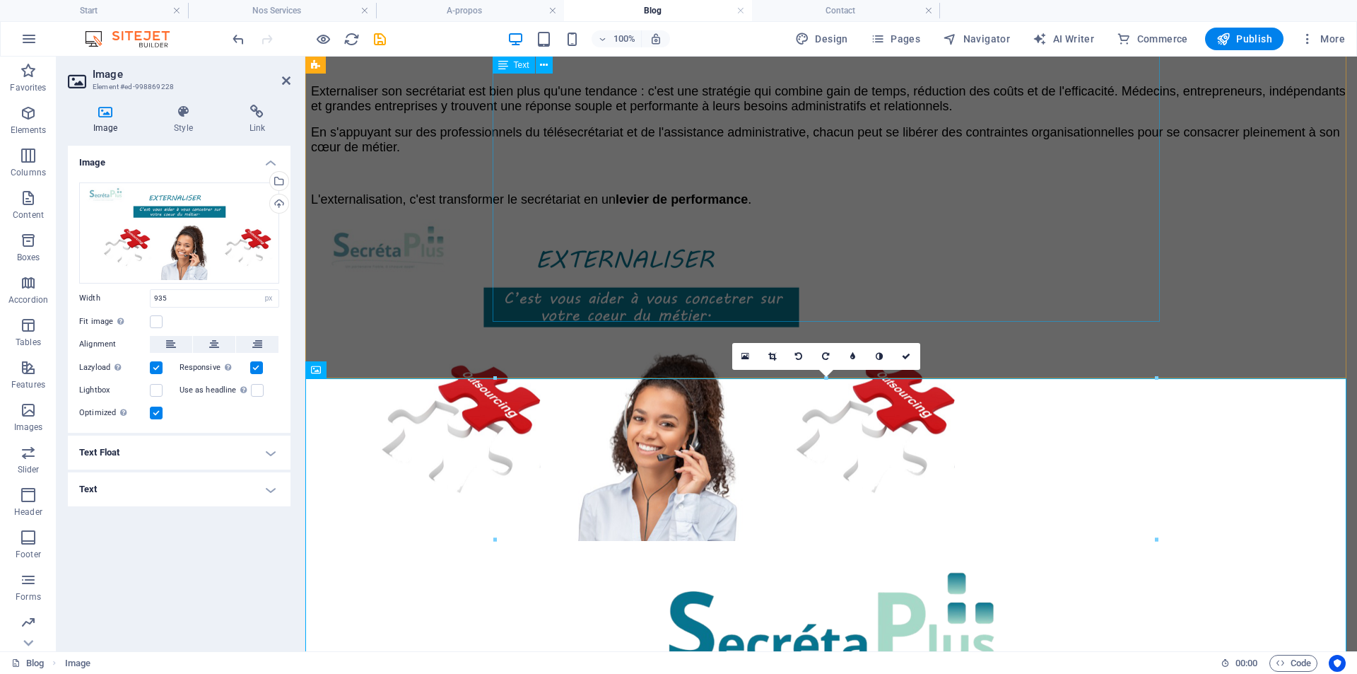
scroll to position [2250, 0]
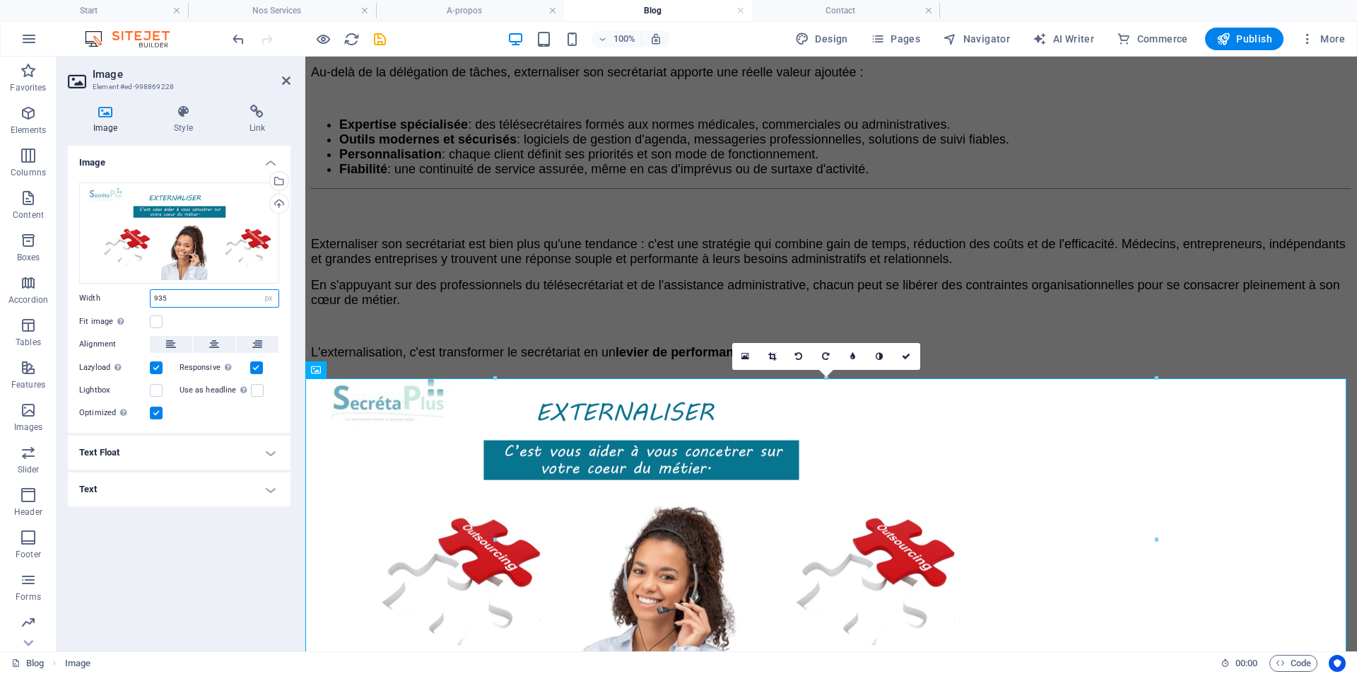
click at [188, 299] on input "935" at bounding box center [215, 298] width 128 height 17
type input "9"
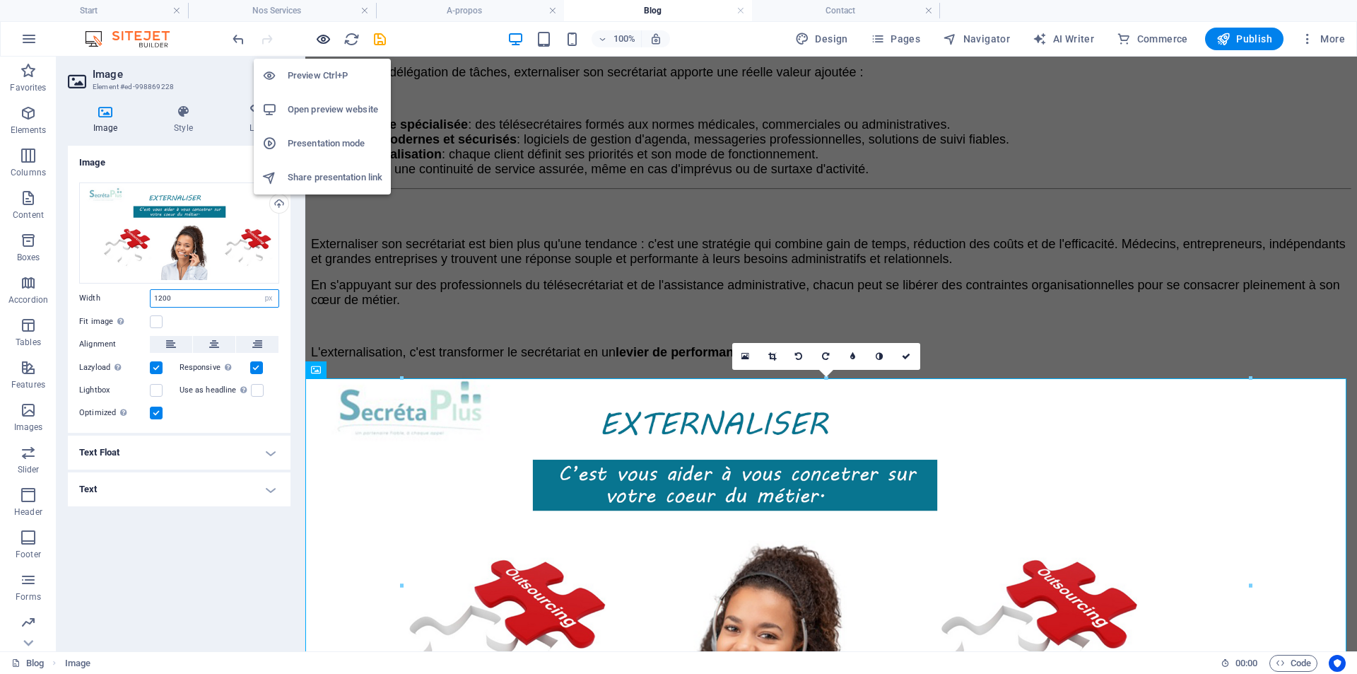
type input "1200"
click at [324, 37] on icon "button" at bounding box center [323, 39] width 16 height 16
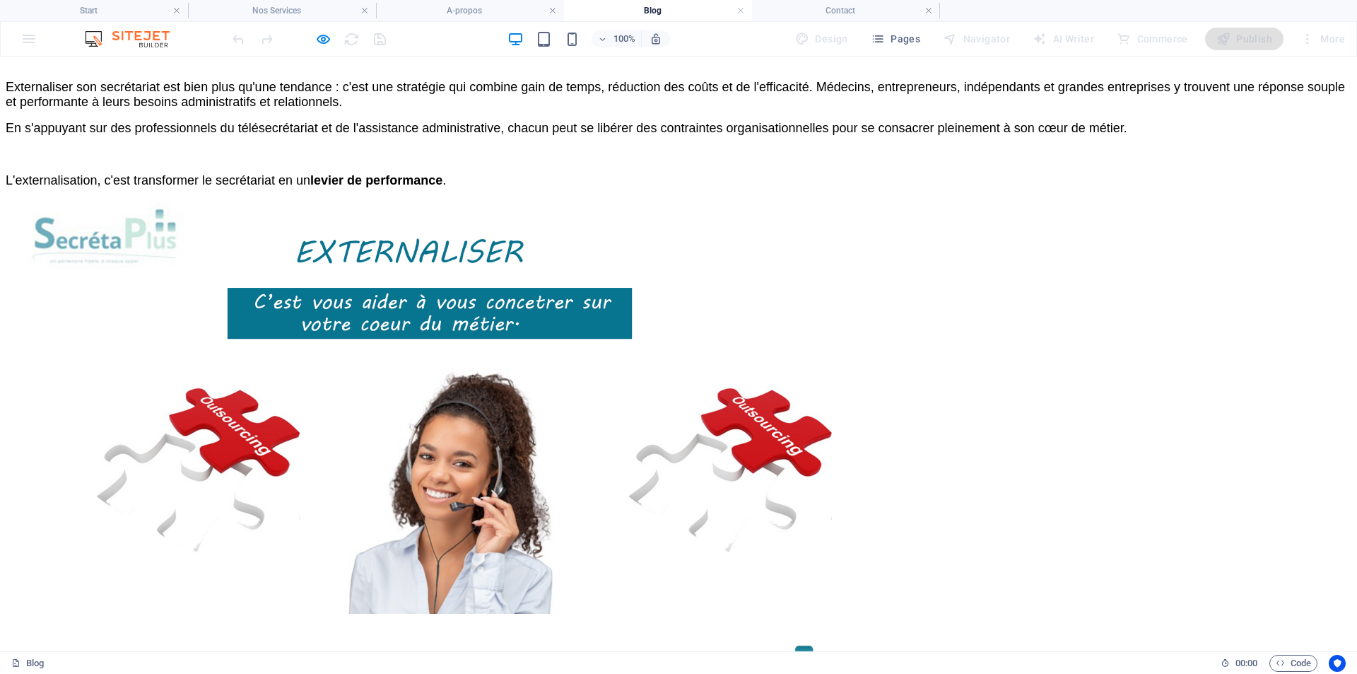
scroll to position [2544, 0]
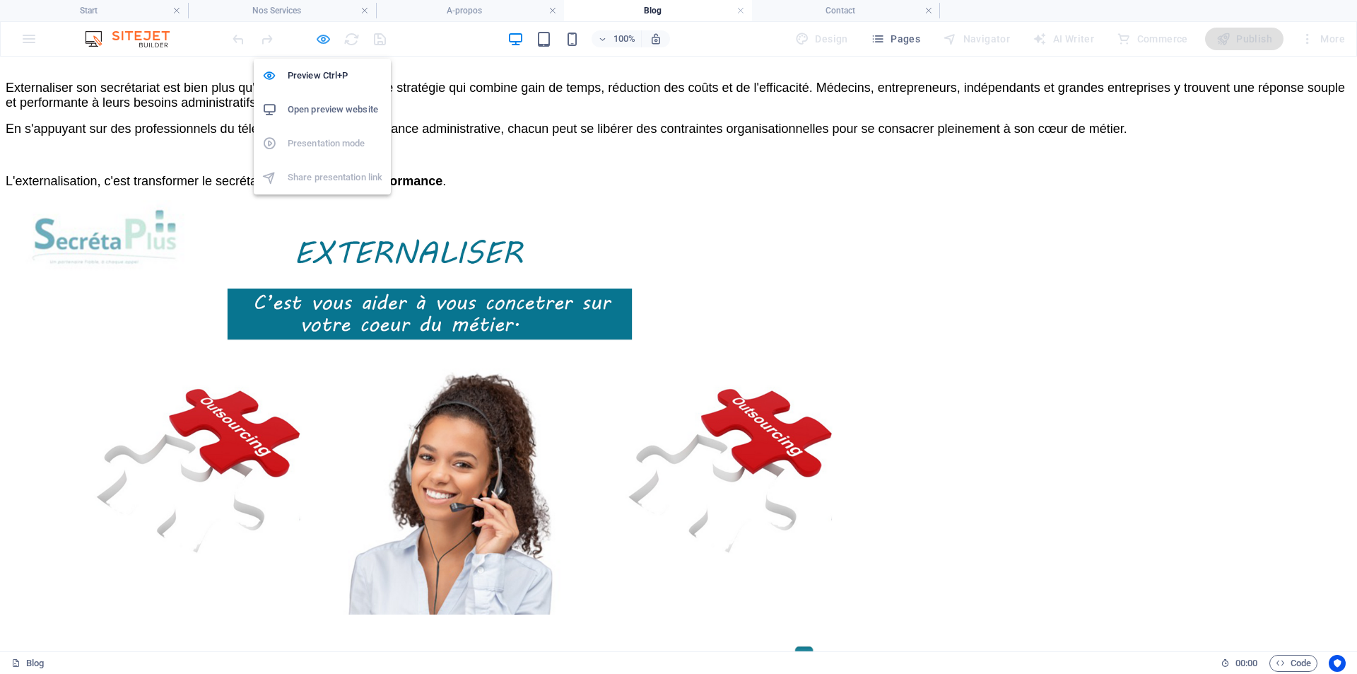
click at [317, 39] on icon "button" at bounding box center [323, 39] width 16 height 16
select select "px"
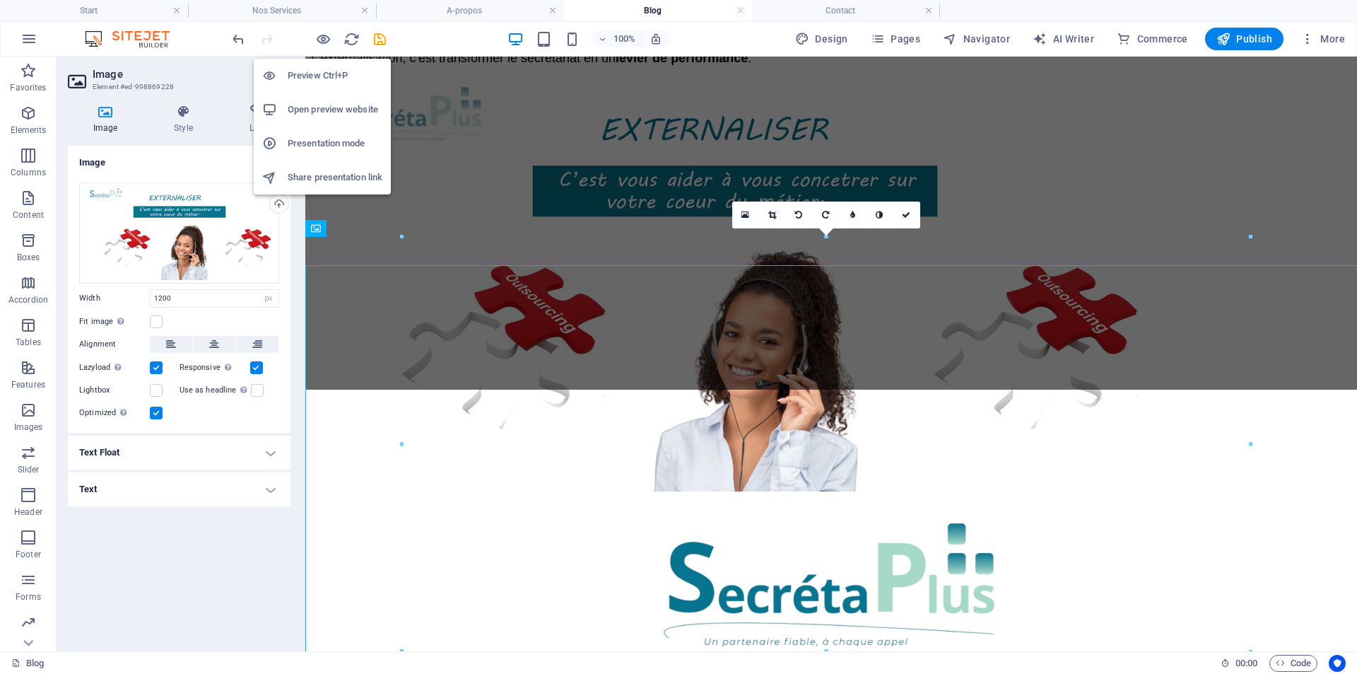
scroll to position [2392, 0]
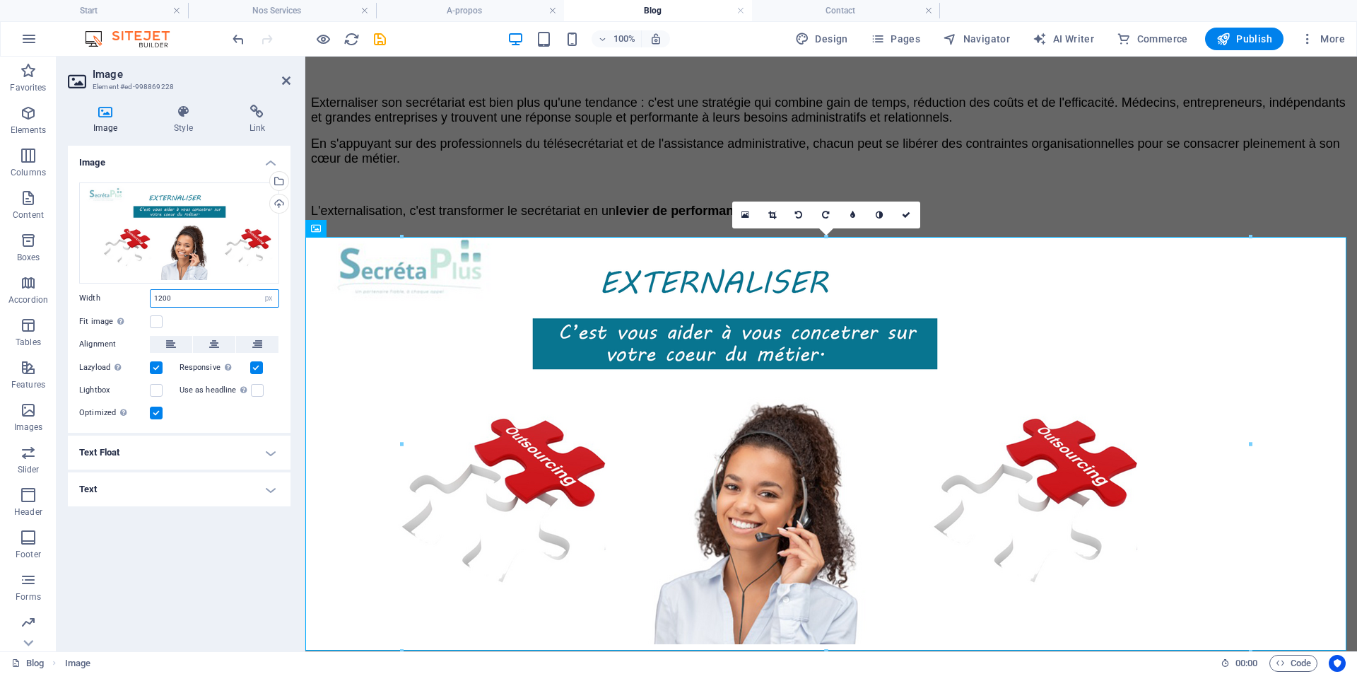
click at [173, 298] on input "1200" at bounding box center [215, 298] width 128 height 17
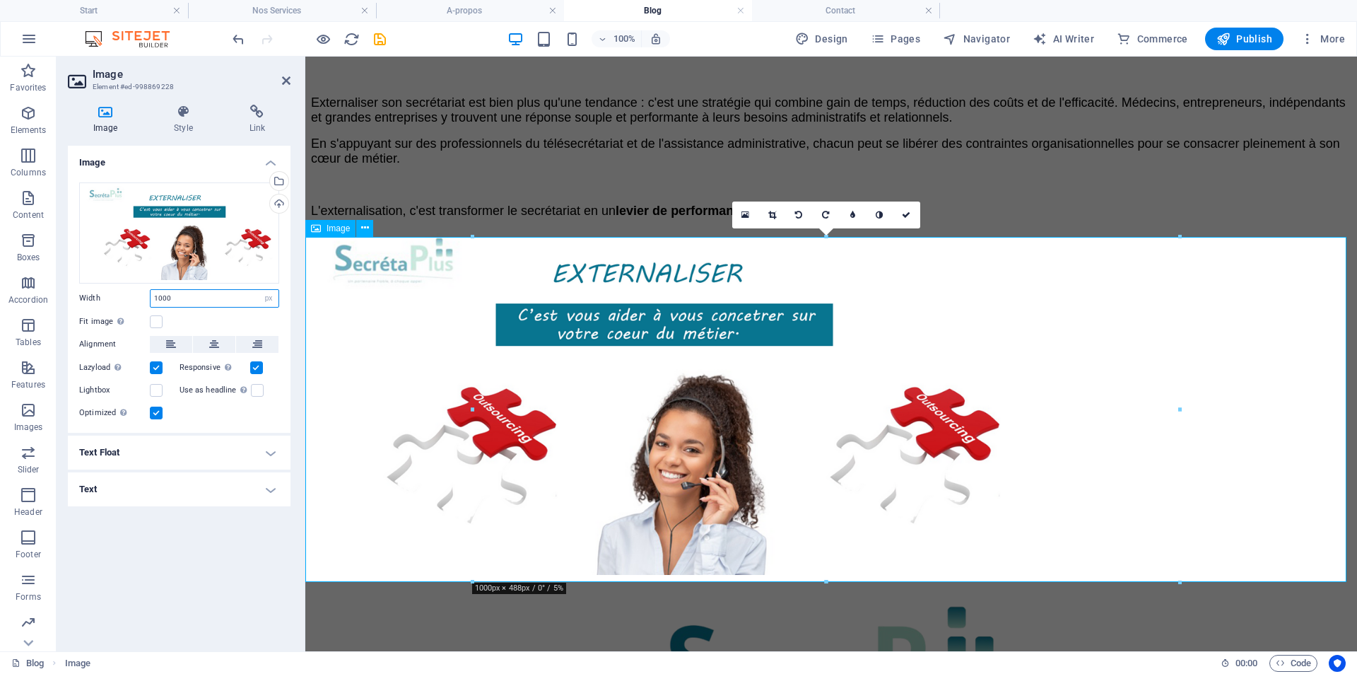
type input "1000"
click at [466, 355] on figure at bounding box center [831, 404] width 1040 height 348
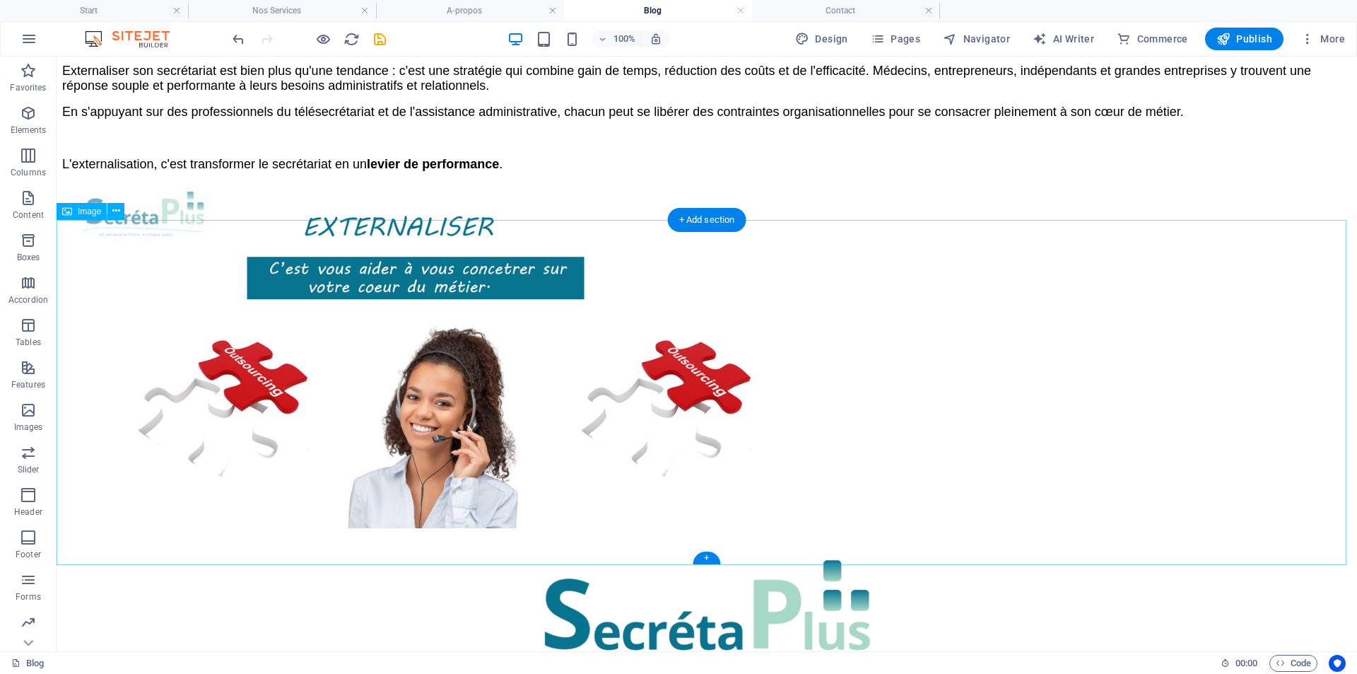
scroll to position [2441, 0]
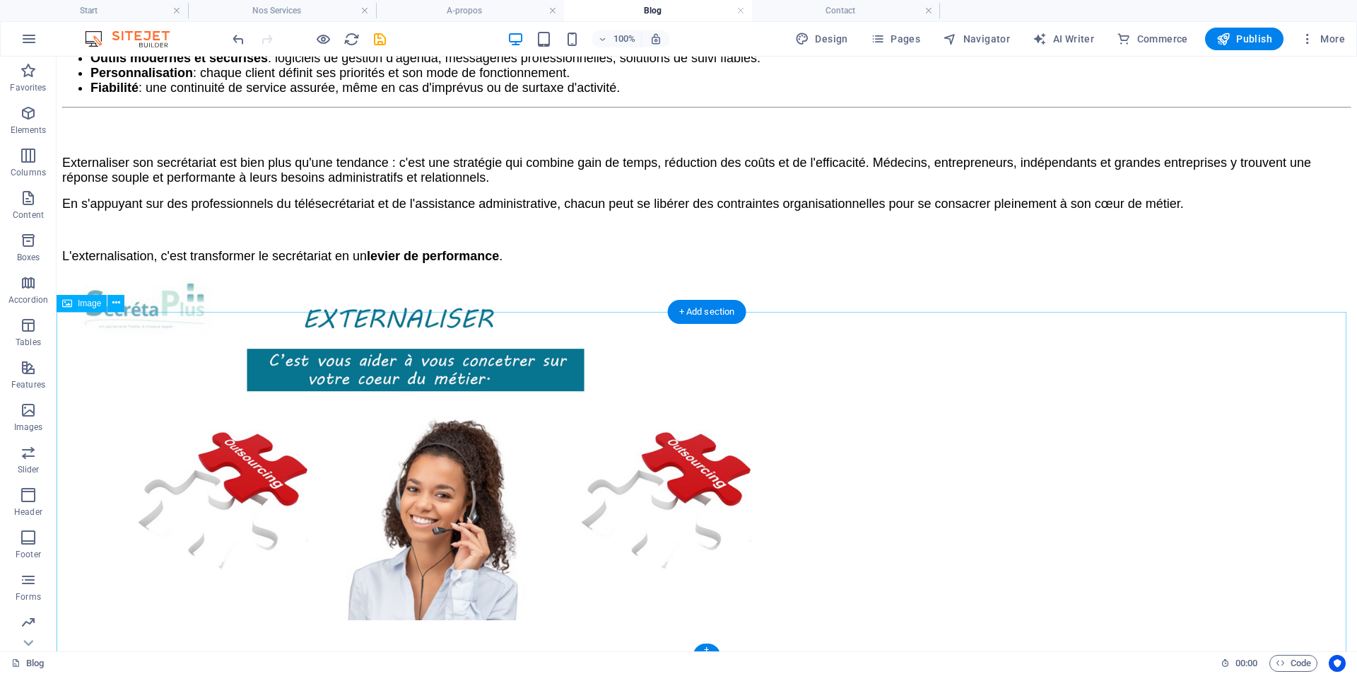
click at [1093, 357] on figure at bounding box center [706, 449] width 1289 height 348
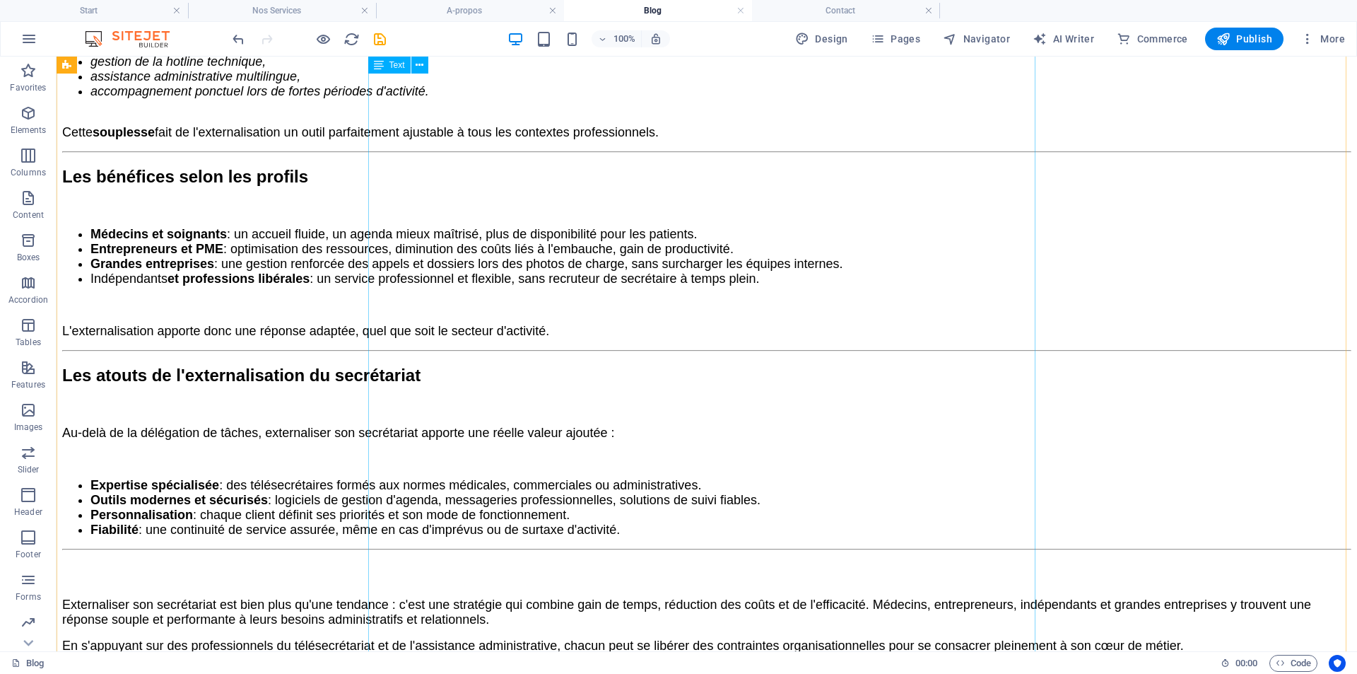
scroll to position [1876, 0]
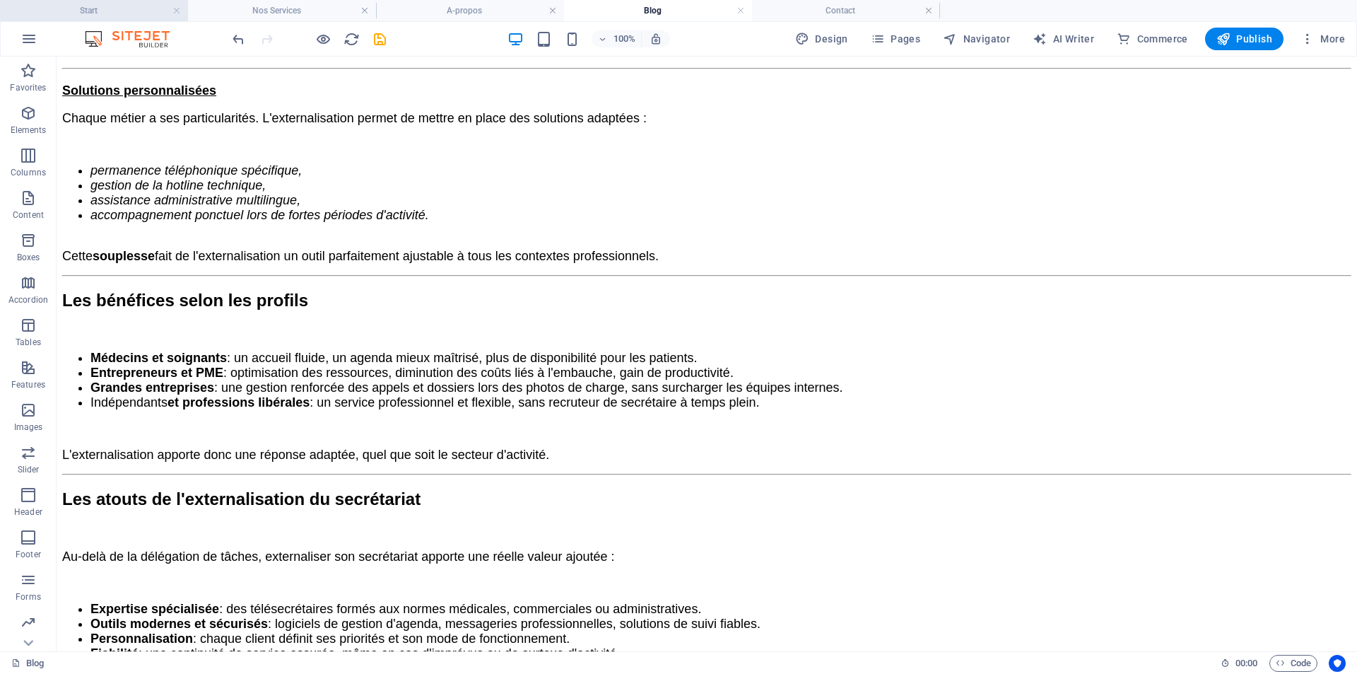
click at [149, 9] on h4 "Start" at bounding box center [94, 11] width 188 height 16
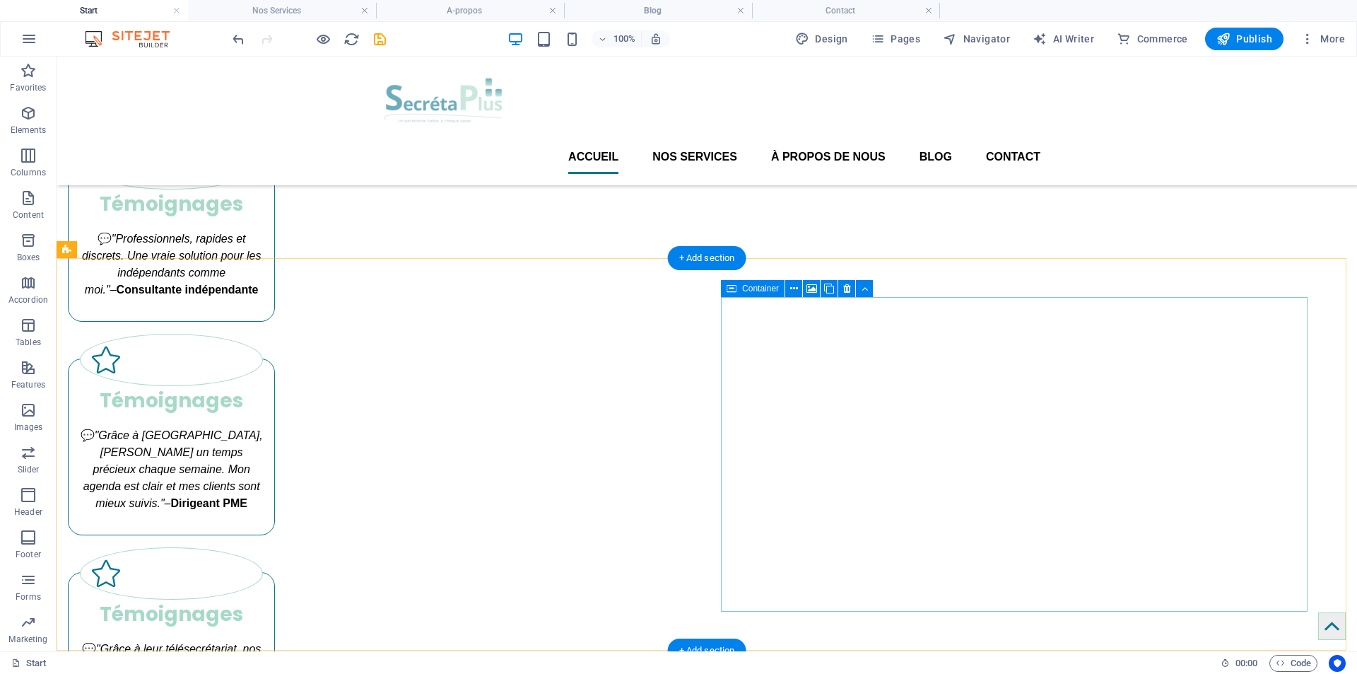
scroll to position [1957, 0]
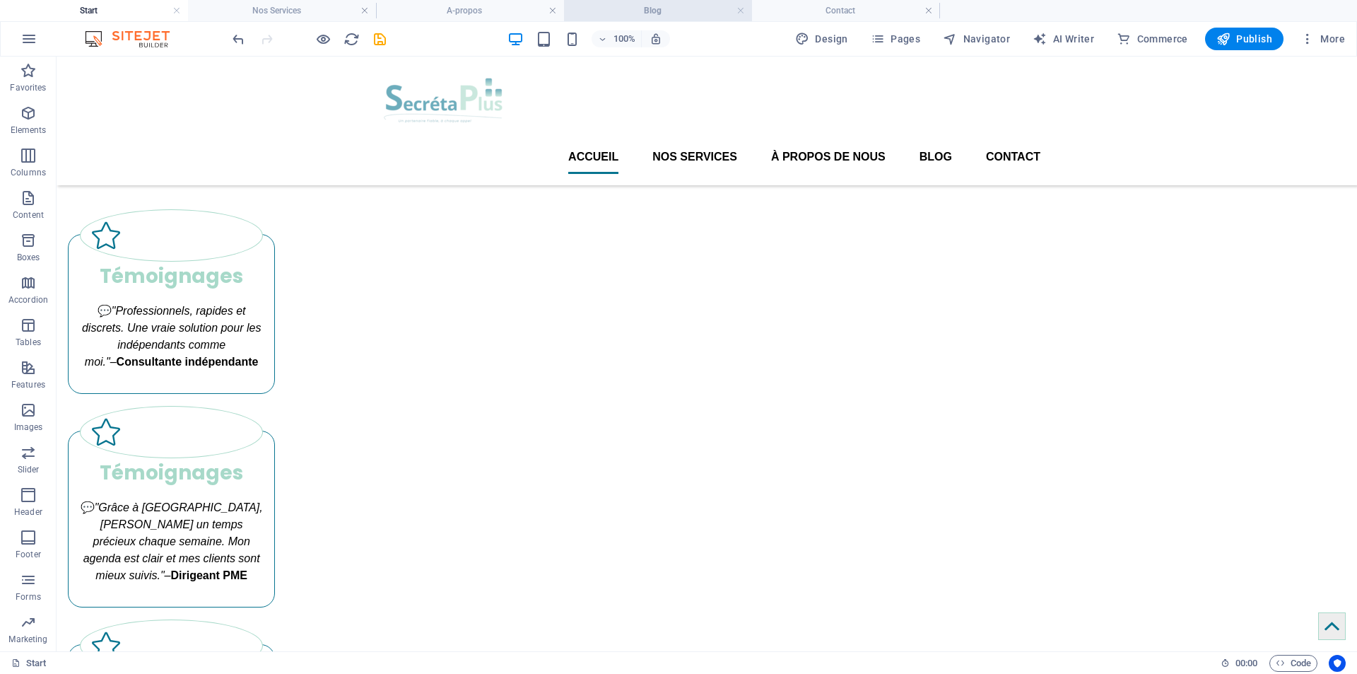
click at [668, 9] on h4 "Blog" at bounding box center [658, 11] width 188 height 16
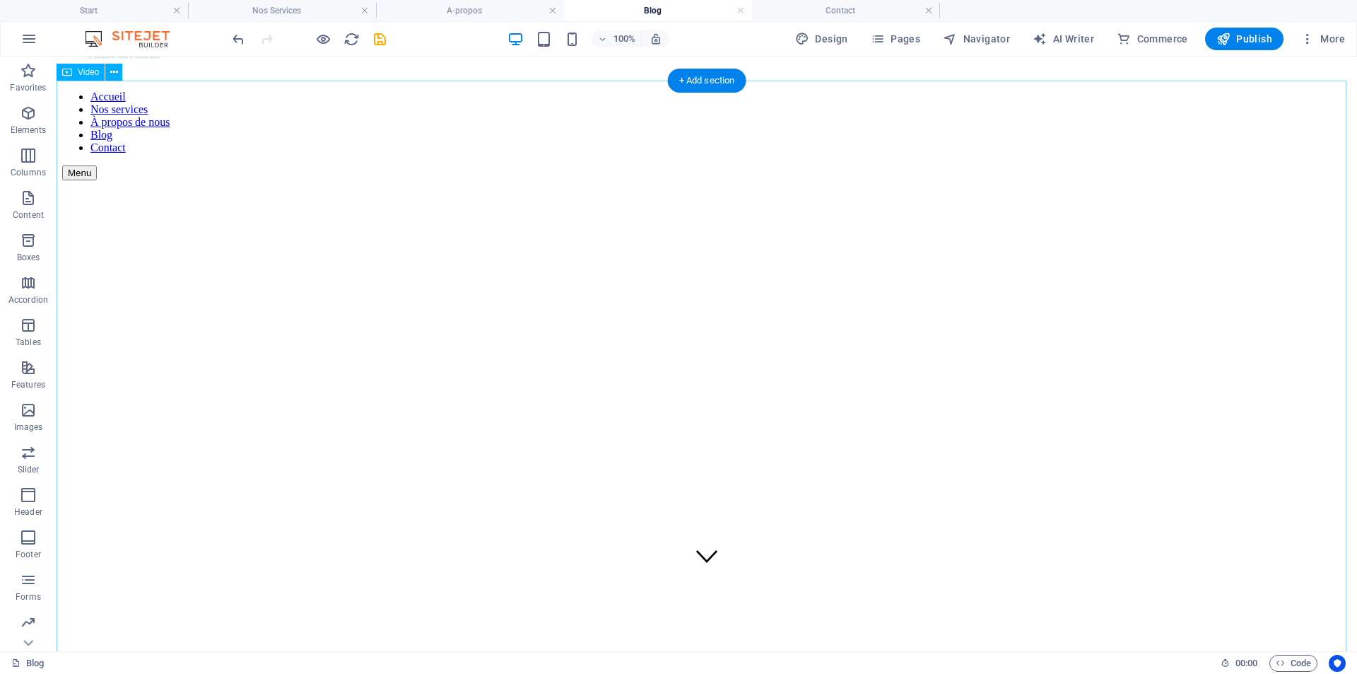
scroll to position [0, 0]
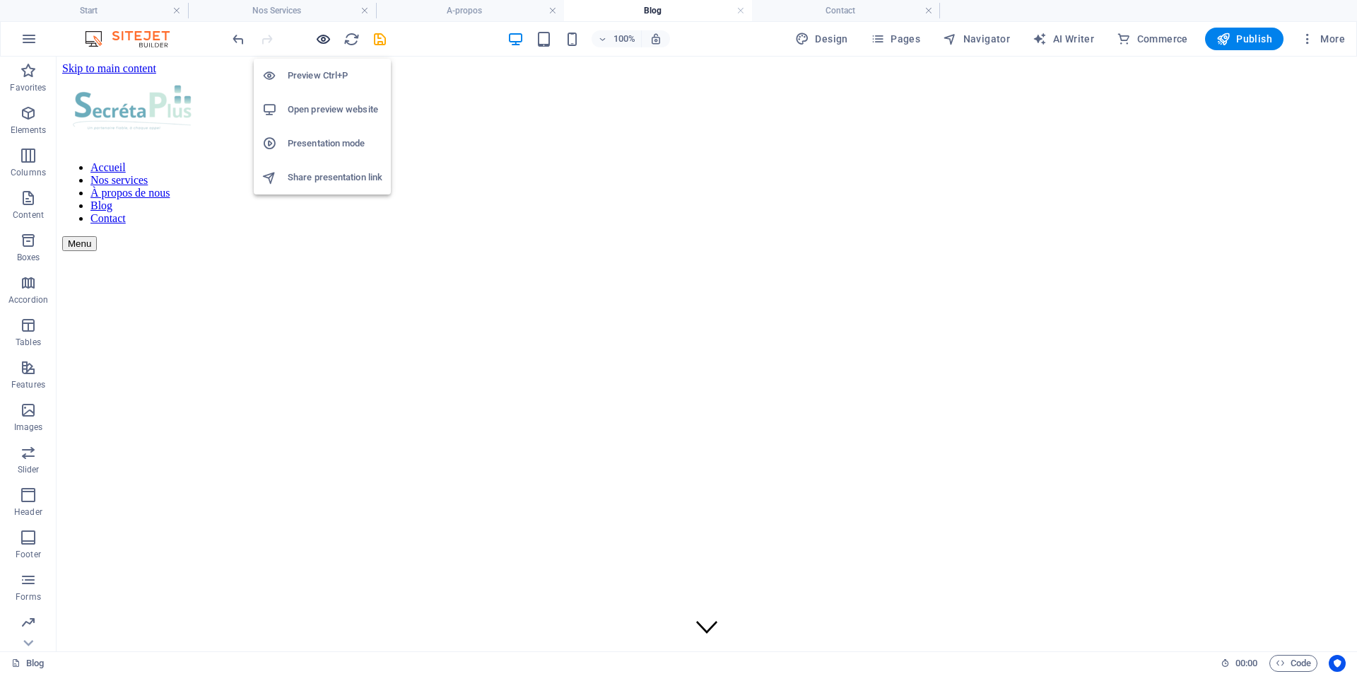
click at [326, 37] on icon "button" at bounding box center [323, 39] width 16 height 16
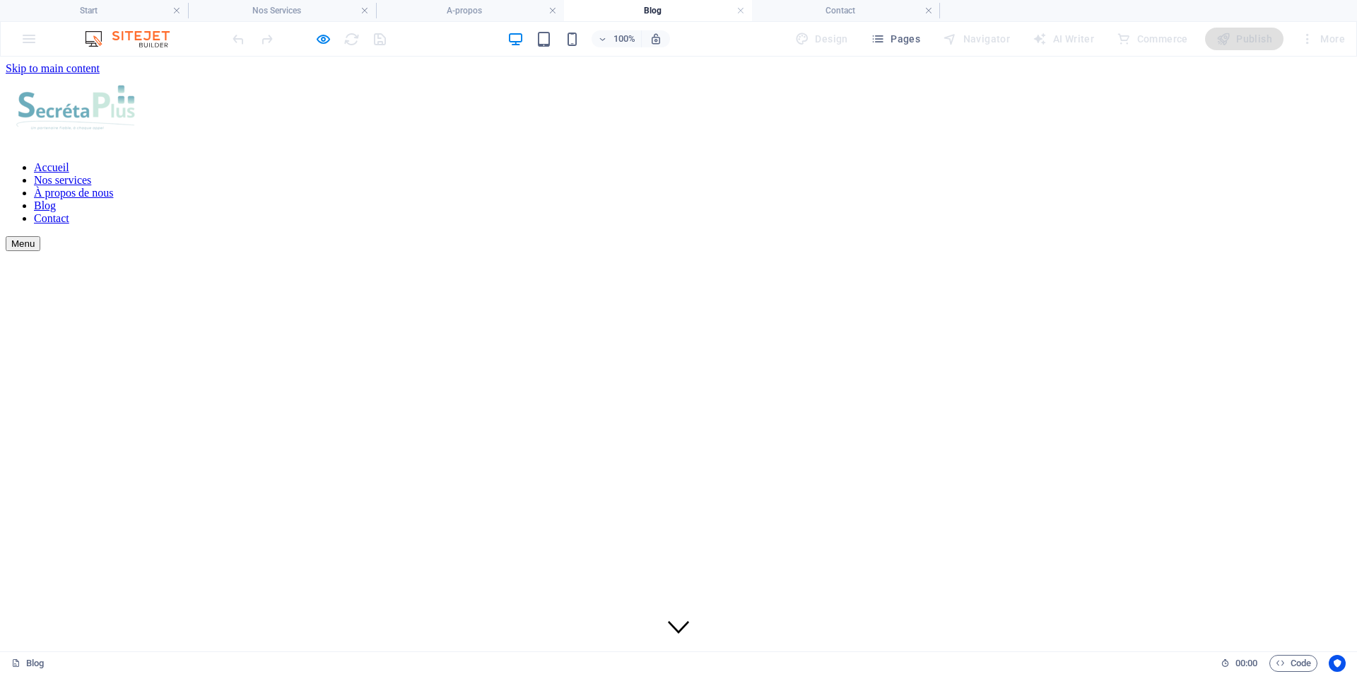
click at [69, 212] on font "Contact" at bounding box center [51, 218] width 35 height 12
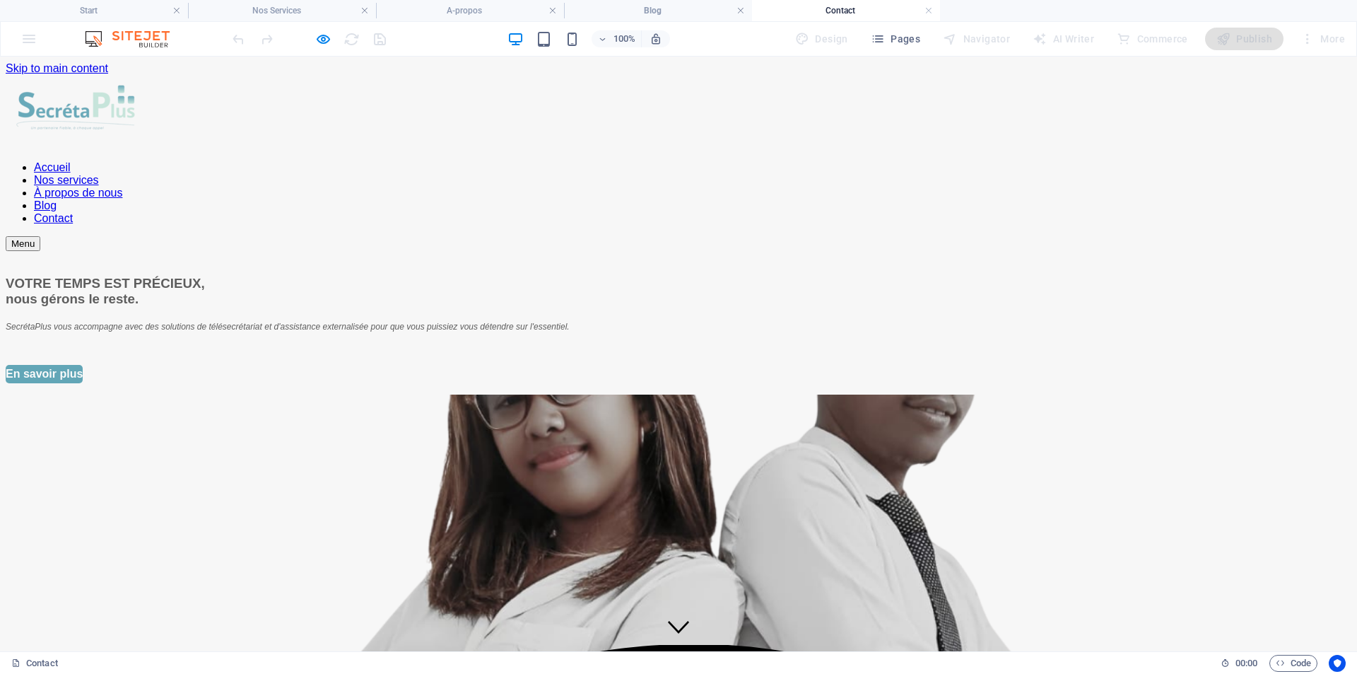
click at [46, 251] on div "VOTRE TEMPS EST PRÉCIEUX, nous gérons le reste. SecrétaPlus vous accompagne ave…" at bounding box center [679, 501] width 1346 height 500
click at [99, 174] on font "Nos services" at bounding box center [66, 180] width 65 height 12
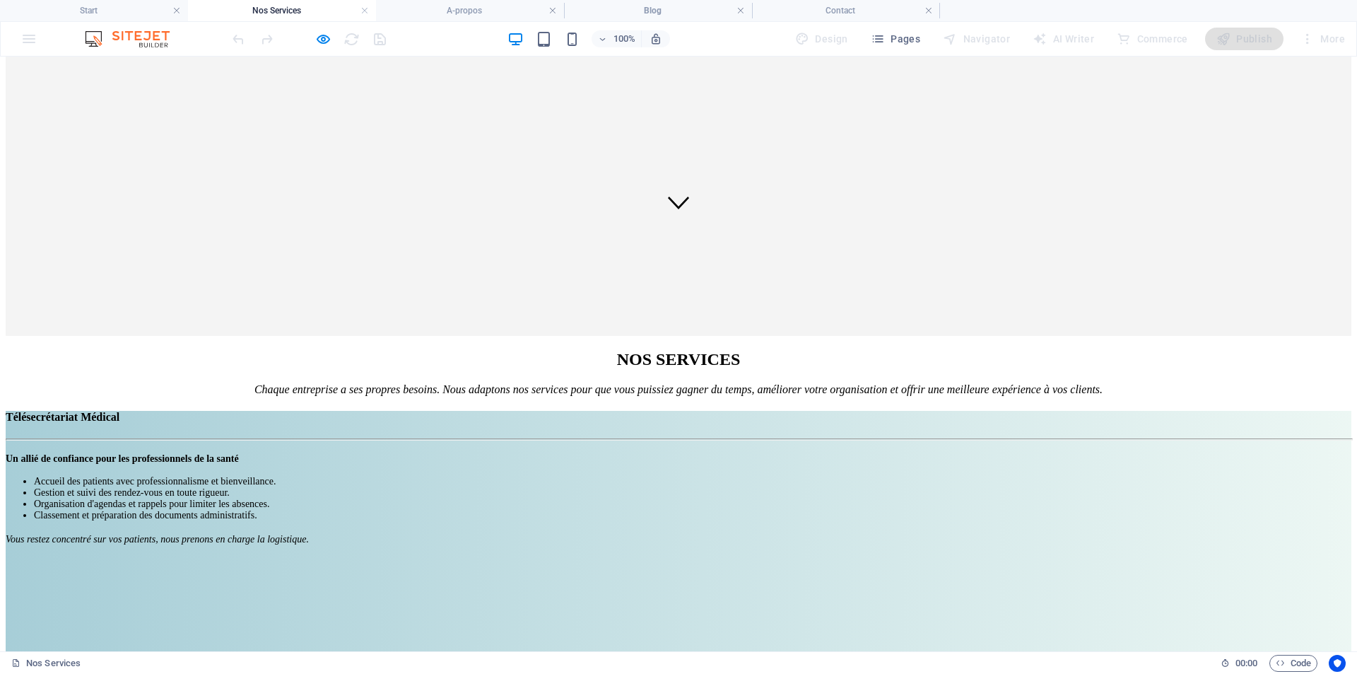
scroll to position [707, 0]
